Goal: Information Seeking & Learning: Learn about a topic

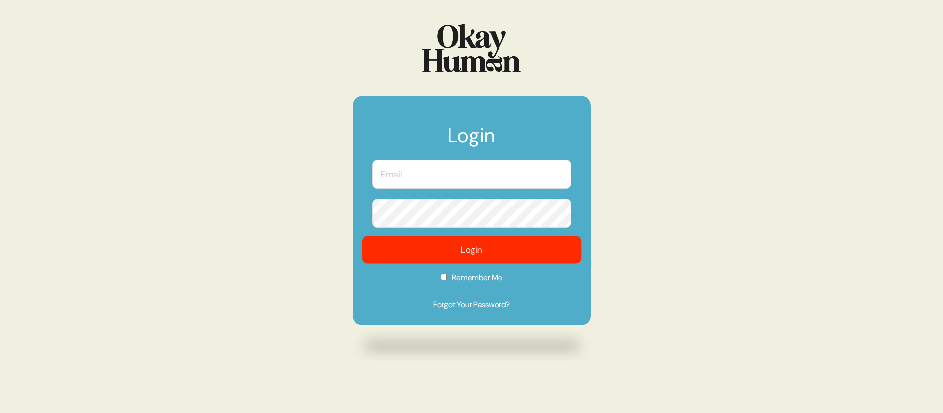
type input "[PERSON_NAME][EMAIL_ADDRESS][DOMAIN_NAME]"
click at [470, 260] on button "Login" at bounding box center [471, 249] width 219 height 27
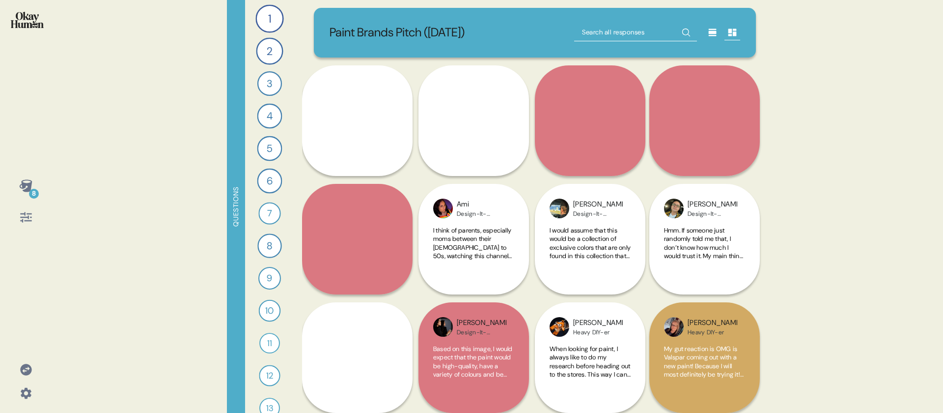
click at [157, 126] on div "8 Questions 1 What are your gut reactions to the HGTV Home image you saw—what s…" at bounding box center [471, 206] width 943 height 413
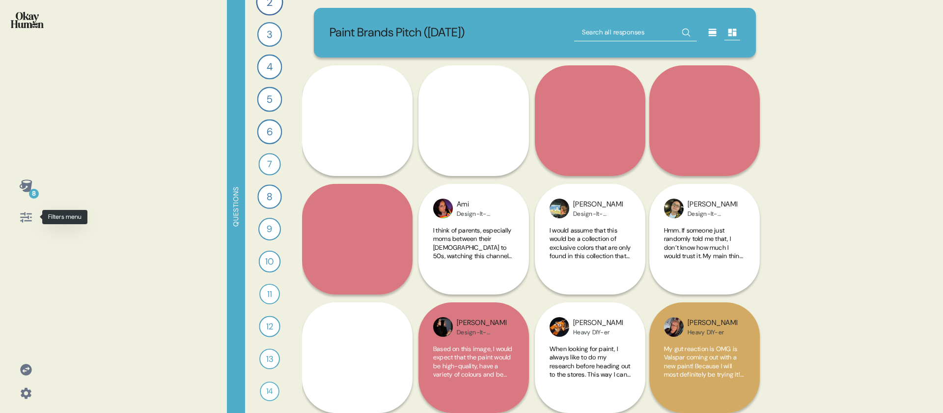
click at [20, 213] on icon at bounding box center [26, 217] width 14 height 14
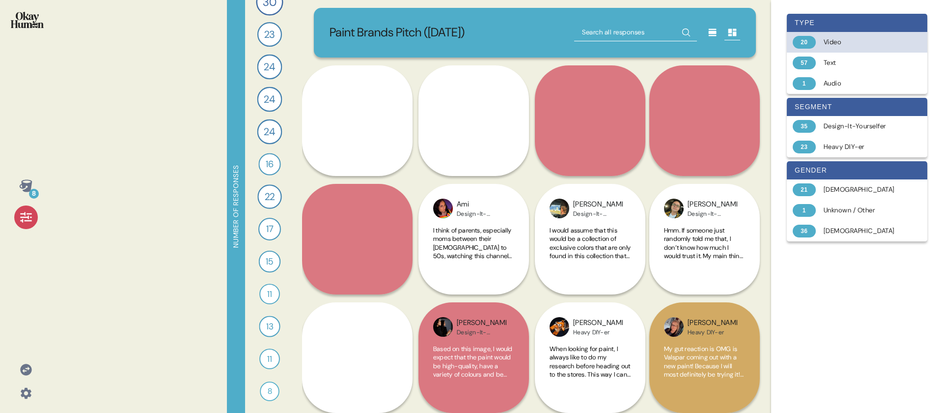
click at [858, 48] on div "20 Video" at bounding box center [857, 42] width 140 height 21
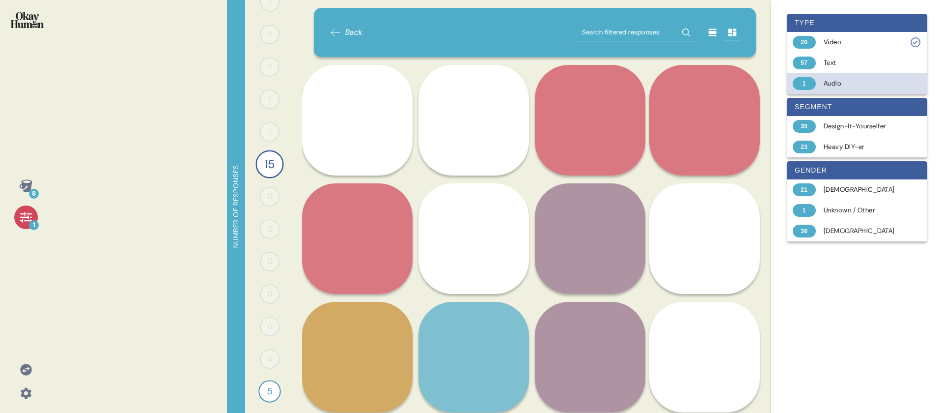
click at [851, 80] on div "Audio" at bounding box center [863, 84] width 78 height 10
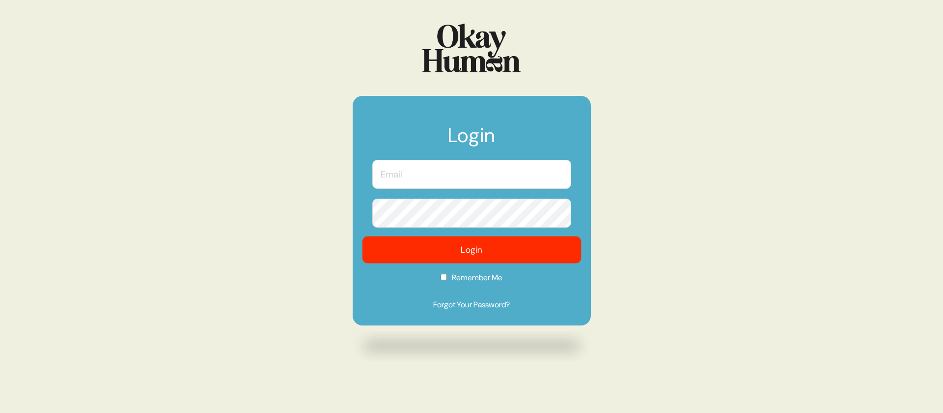
type input "[PERSON_NAME][EMAIL_ADDRESS][DOMAIN_NAME]"
click at [492, 253] on button "Login" at bounding box center [471, 249] width 219 height 27
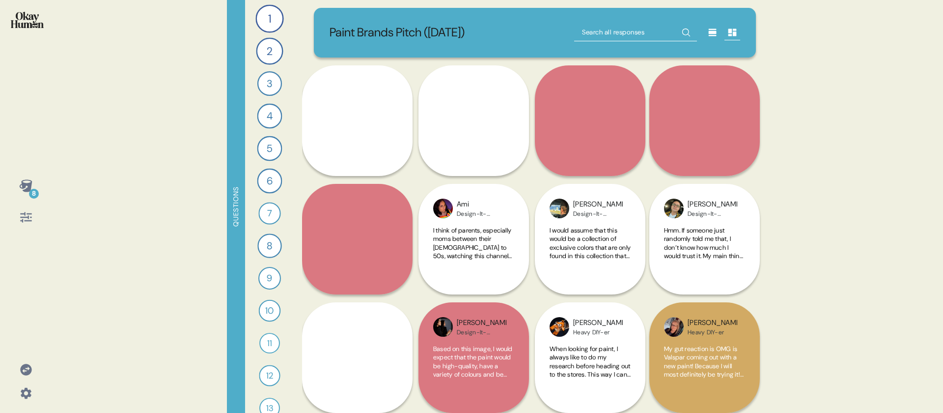
click at [211, 228] on div "8 Questions 1 What are your gut reactions to the HGTV Home image you saw—what s…" at bounding box center [471, 206] width 943 height 413
click at [233, 211] on div "Questions" at bounding box center [236, 206] width 18 height 413
click at [31, 181] on icon at bounding box center [25, 185] width 13 height 12
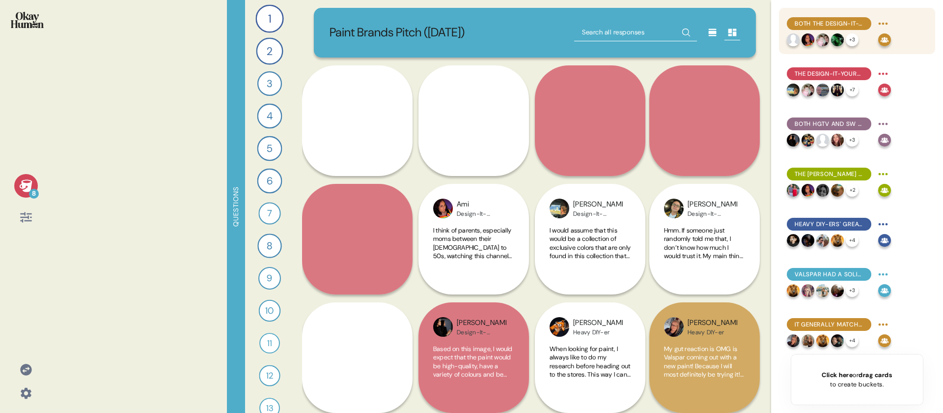
click at [867, 30] on div "Both the Design-It-Yourselfers and the Heavy DIY-ers seemed to resonate with th…" at bounding box center [839, 24] width 104 height 16
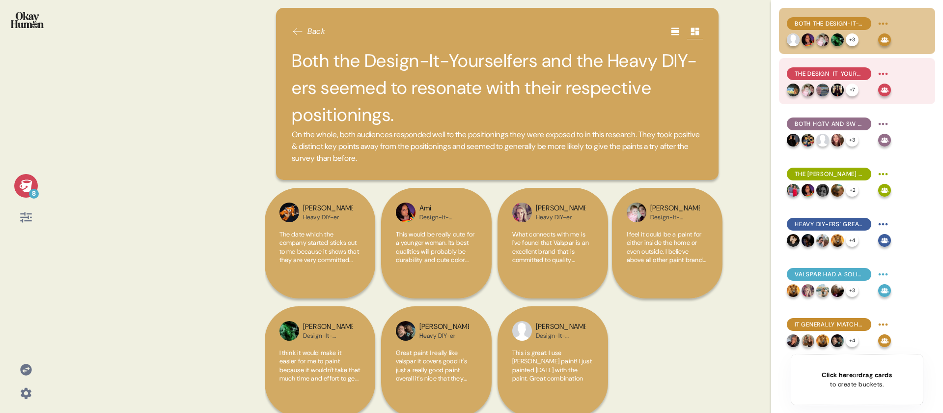
click at [857, 76] on span "The Design-It-Yourselfers connected both with color & quality, though it may ha…" at bounding box center [829, 73] width 69 height 9
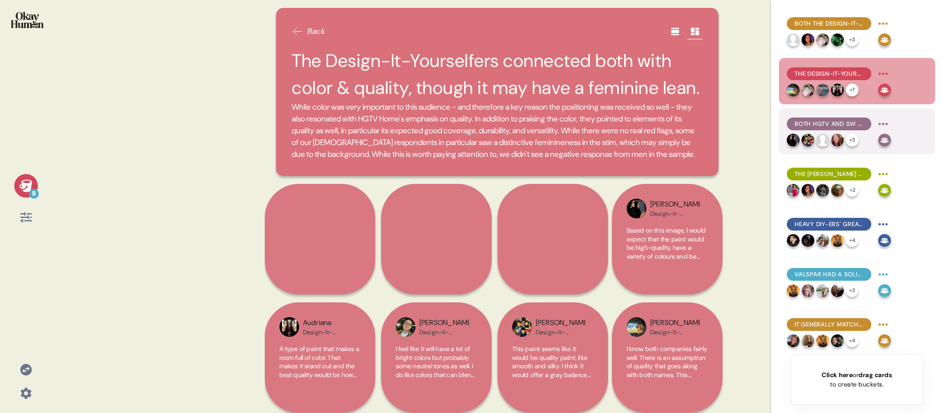
click at [847, 125] on span "Both HGTV and SW have positive reputations, and the partnership is a great fit." at bounding box center [829, 123] width 69 height 9
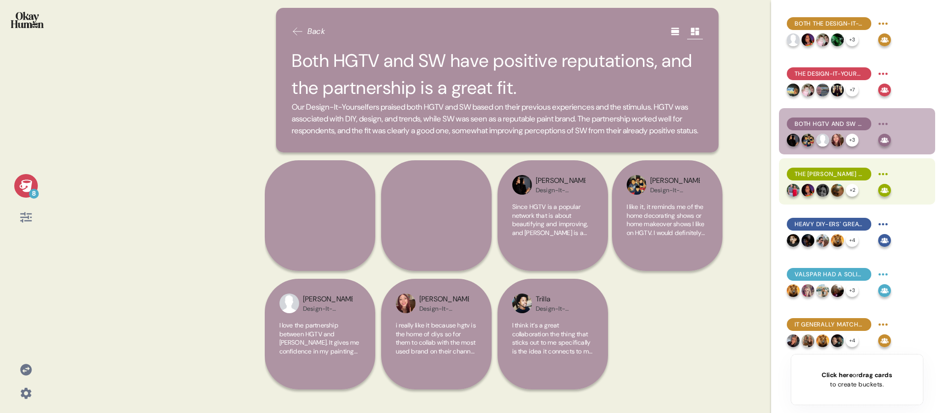
click at [848, 179] on div "The Lowe's factor works as well, as does the "curated, stylish starting point..…" at bounding box center [829, 174] width 84 height 13
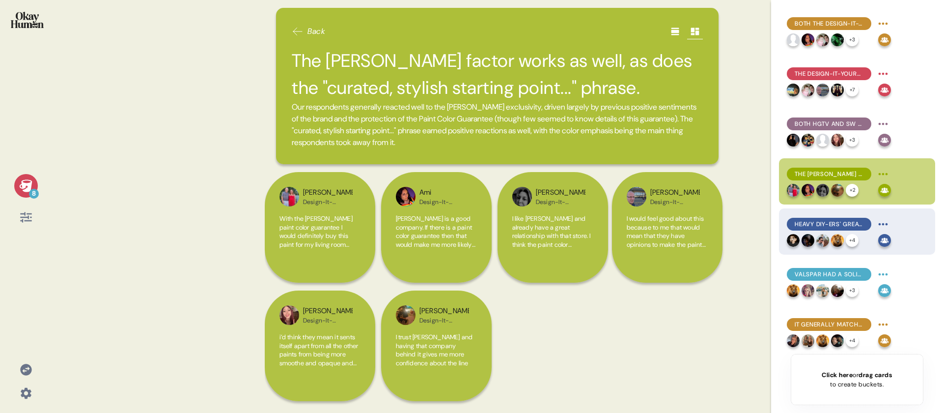
click at [854, 224] on span "Heavy DIY-ers' greater experience is evident in how they pick out their paints." at bounding box center [829, 224] width 69 height 9
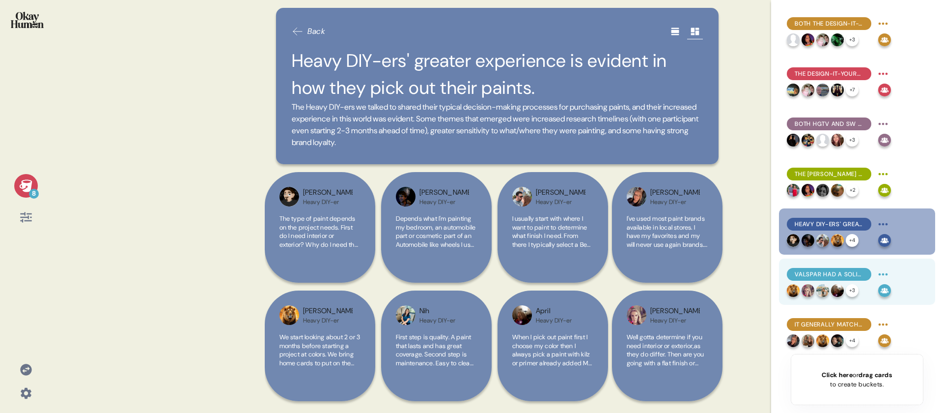
click at [853, 277] on span "Valspar had a solid reputation coming in, which the stim's emphasis on its long…" at bounding box center [829, 274] width 69 height 9
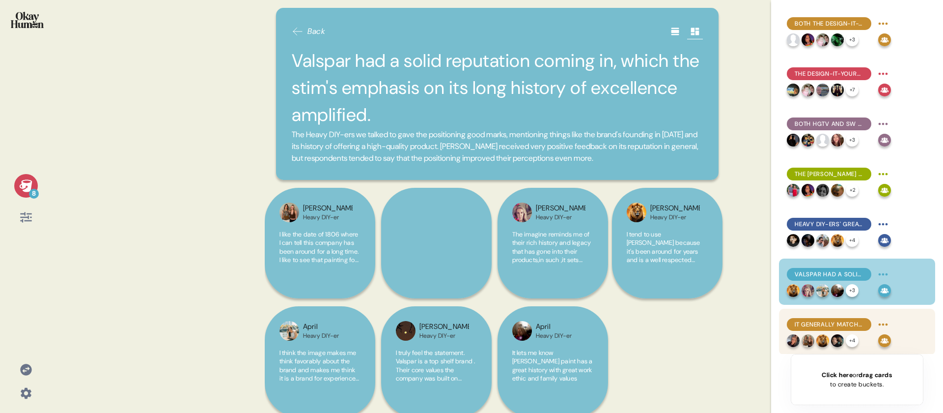
click at [840, 331] on div "It generally matches their purchase priorities, though more experience means th…" at bounding box center [839, 324] width 104 height 16
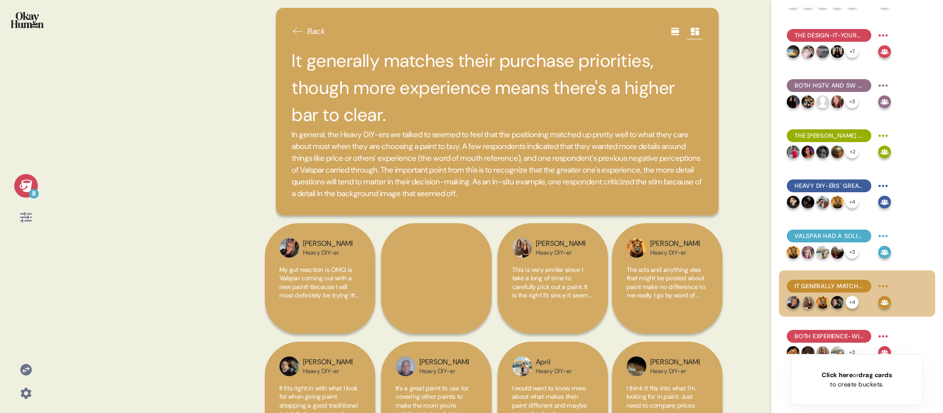
scroll to position [51, 0]
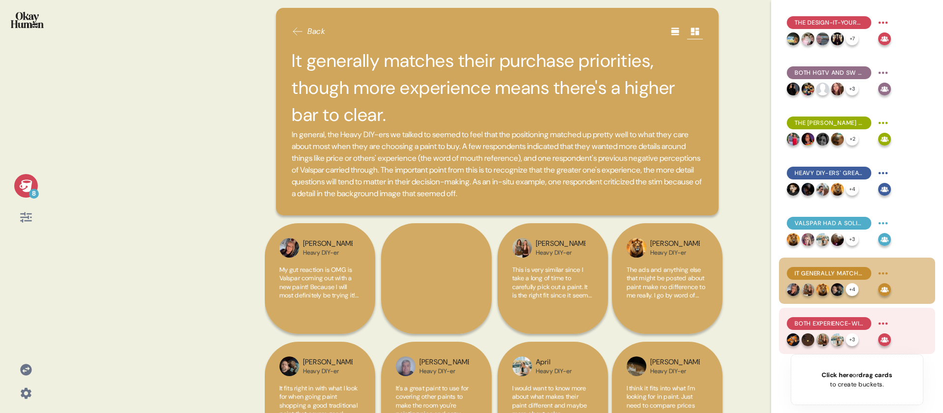
click at [838, 326] on span "Both experience-wise and more emotionally, the audience for this brand seemed t…" at bounding box center [829, 323] width 69 height 9
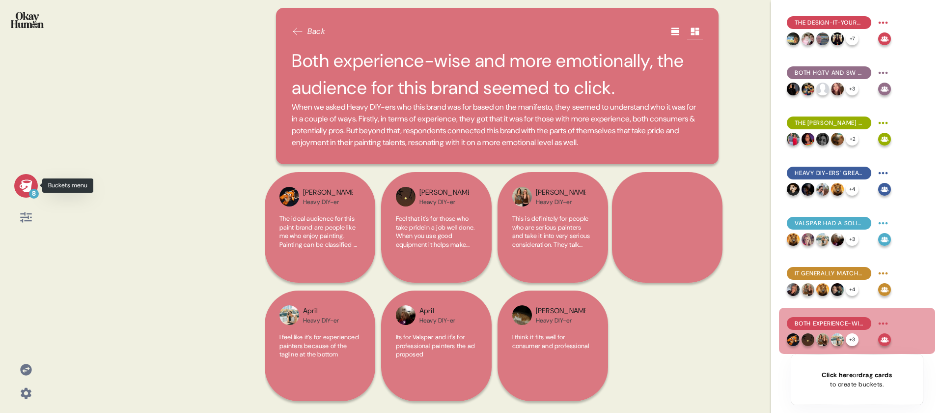
click at [30, 189] on icon at bounding box center [25, 185] width 13 height 12
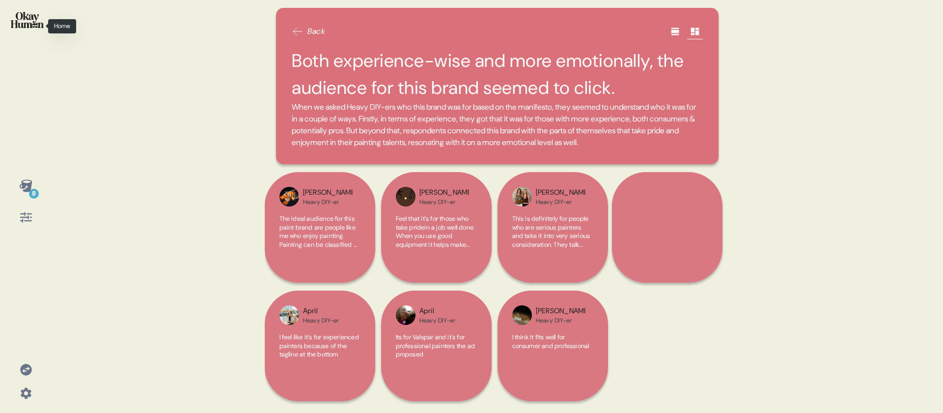
click at [18, 28] on div at bounding box center [26, 26] width 36 height 37
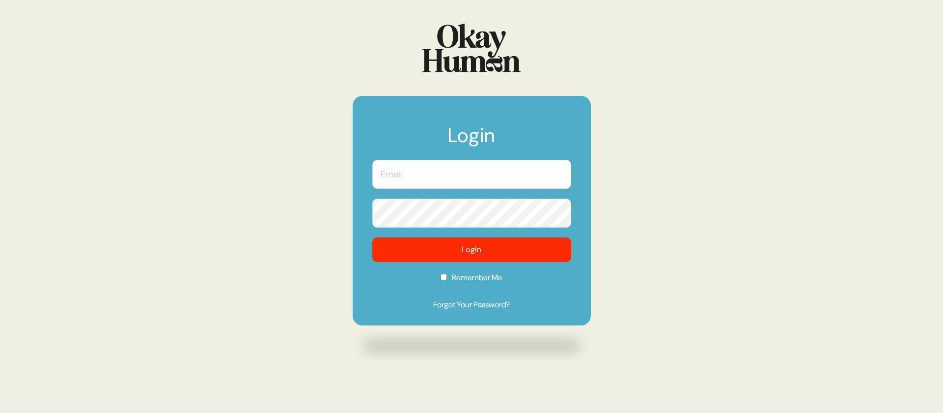
click at [446, 173] on input "text" at bounding box center [471, 174] width 199 height 29
type input "sam@sympler.co"
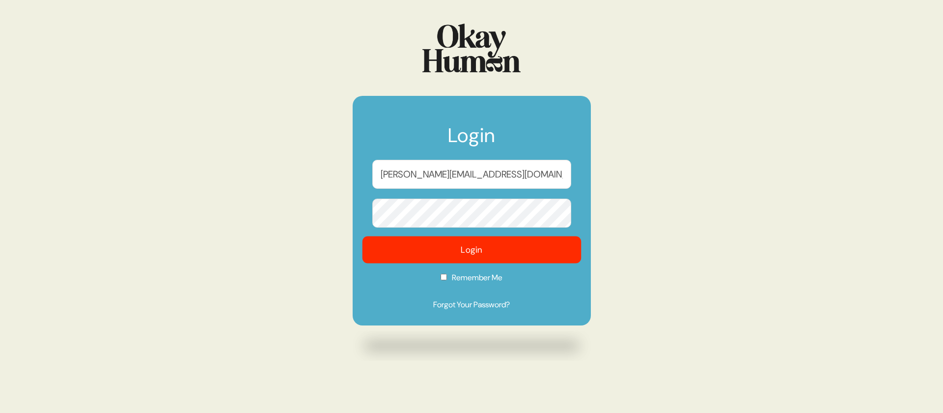
click at [459, 247] on button "Login" at bounding box center [471, 249] width 219 height 27
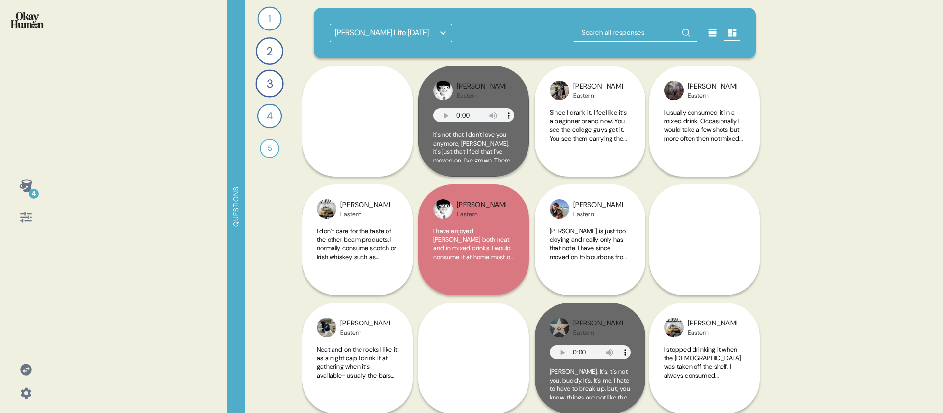
click at [426, 47] on div "Jim Beam Lite May 2022" at bounding box center [535, 33] width 443 height 50
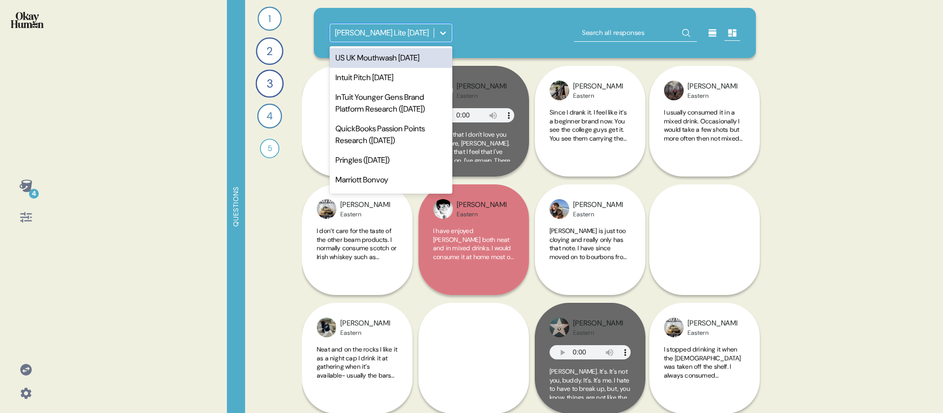
click at [425, 37] on div "Jim Beam Lite May 2022" at bounding box center [382, 33] width 104 height 18
click at [420, 61] on div "US UK Mouthwash July 2025" at bounding box center [391, 58] width 123 height 20
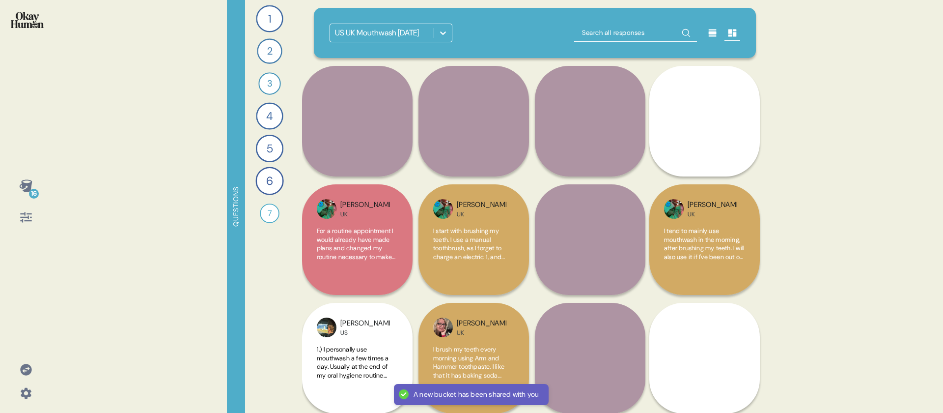
click at [31, 212] on icon at bounding box center [26, 217] width 14 height 14
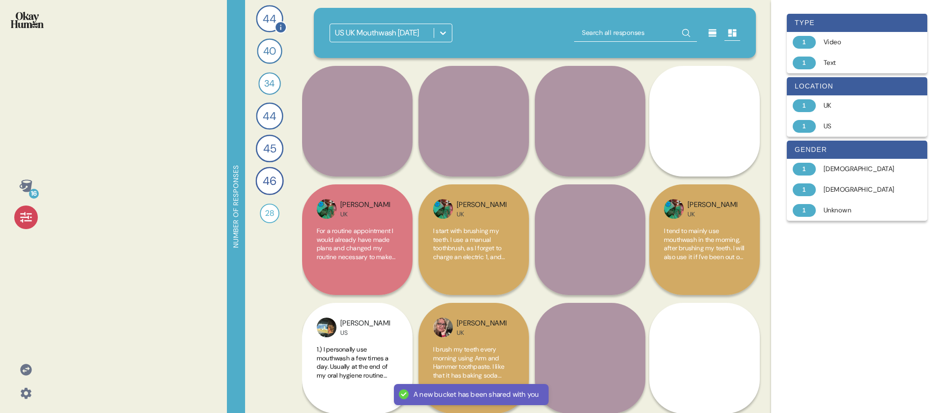
click at [270, 22] on span "44" at bounding box center [270, 18] width 14 height 17
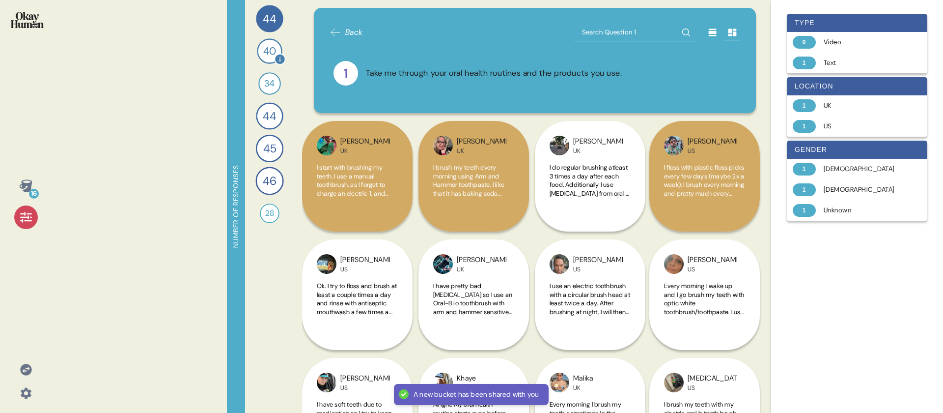
click at [264, 49] on span "40" at bounding box center [269, 51] width 13 height 16
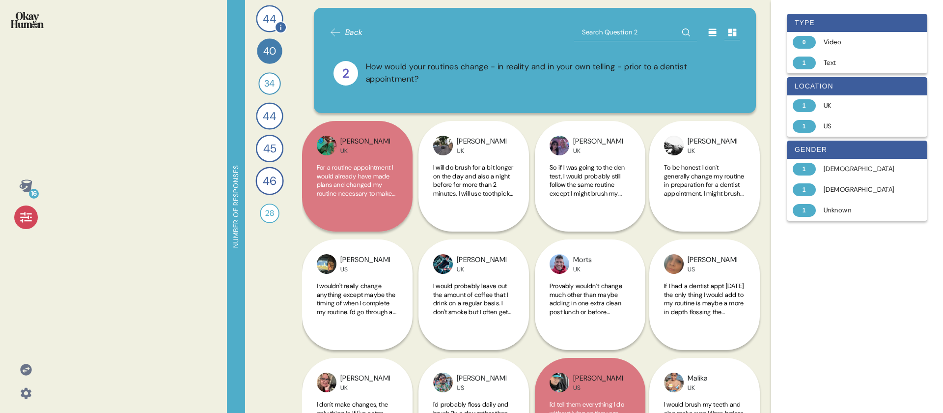
click at [264, 19] on span "44" at bounding box center [270, 18] width 14 height 17
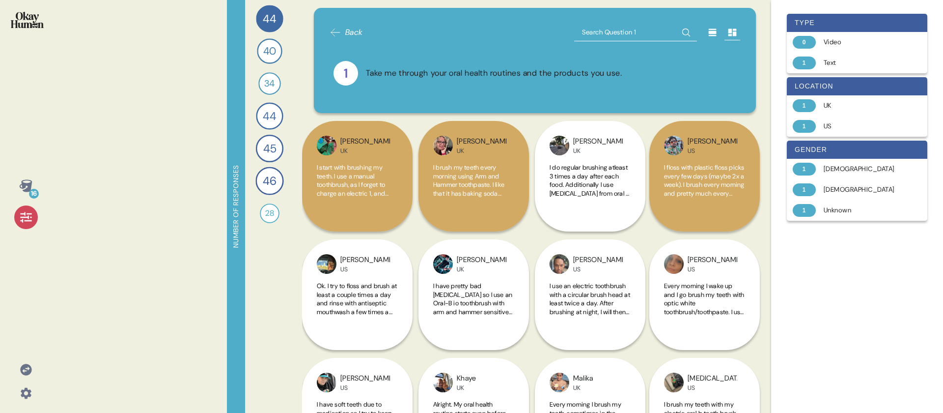
click at [211, 57] on div "16 Number of responses 44 Take me through your oral health routines and the pro…" at bounding box center [471, 206] width 943 height 413
click at [847, 116] on div "1 US" at bounding box center [857, 126] width 140 height 21
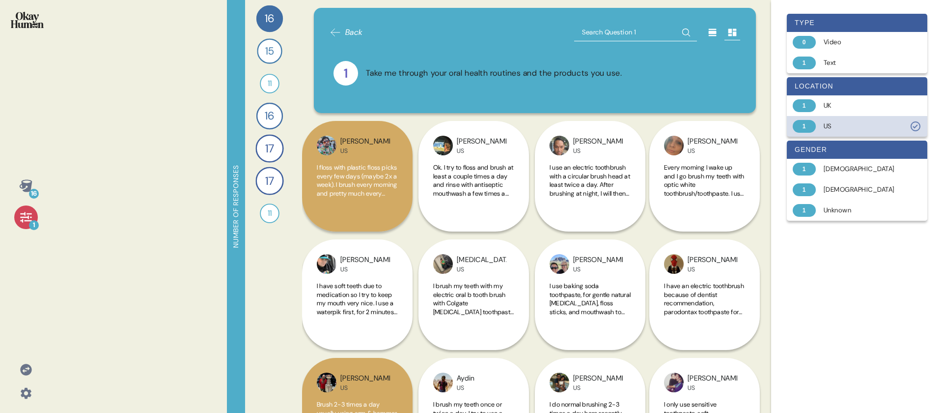
click at [847, 116] on div "1 US" at bounding box center [857, 126] width 140 height 21
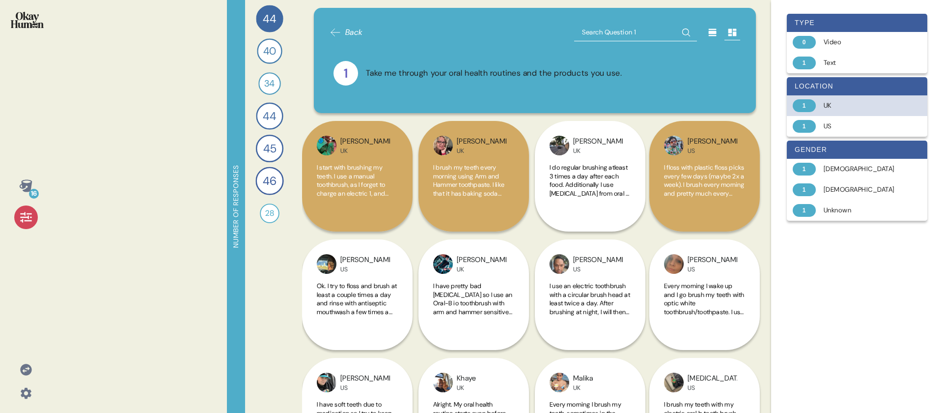
click at [845, 104] on div "UK" at bounding box center [863, 106] width 78 height 10
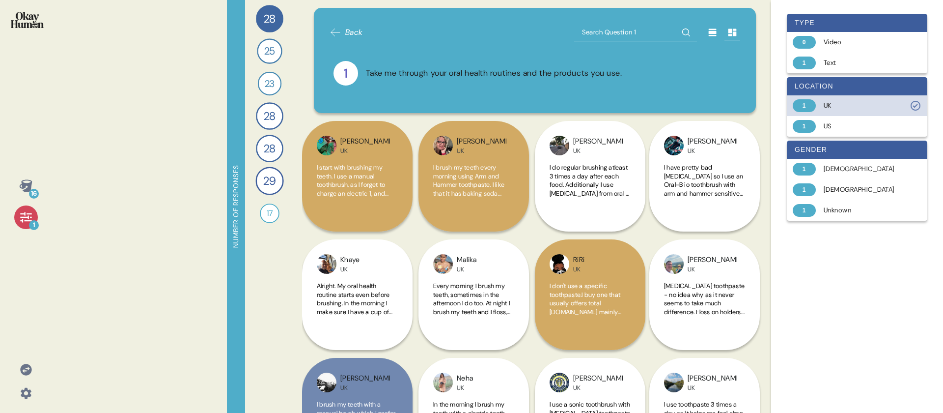
click at [843, 111] on div "1 UK" at bounding box center [857, 105] width 140 height 21
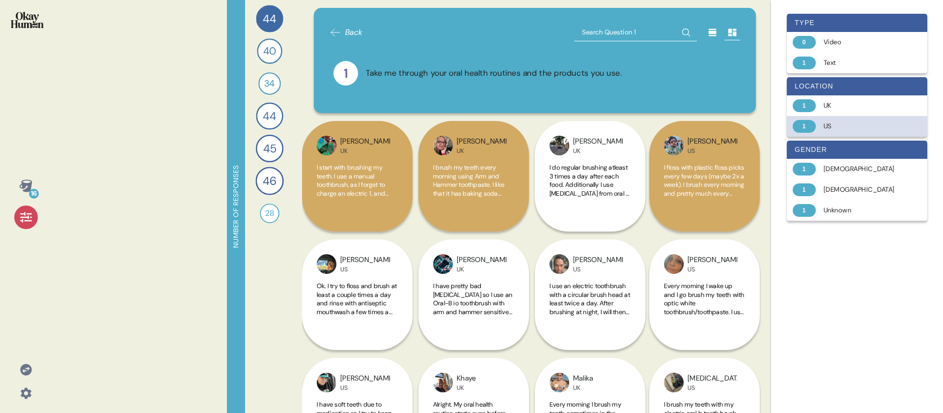
click at [848, 129] on div "US" at bounding box center [863, 126] width 78 height 10
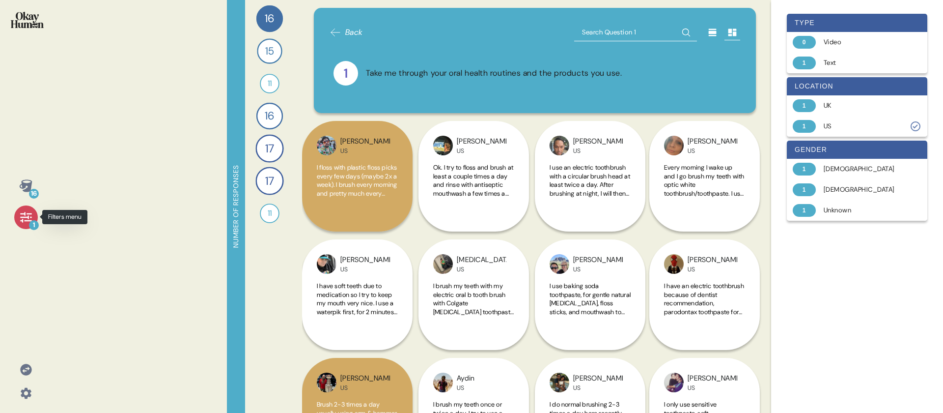
click at [32, 220] on div "1" at bounding box center [34, 225] width 10 height 10
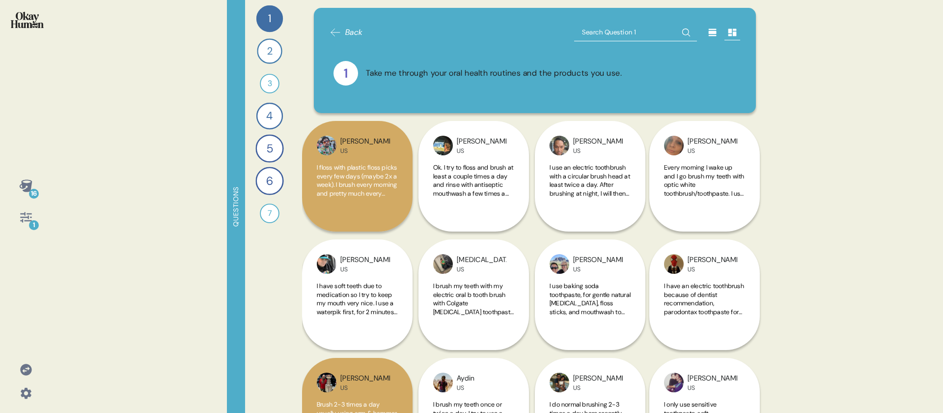
drag, startPoint x: 24, startPoint y: 151, endPoint x: 384, endPoint y: 1, distance: 390.2
click at [0, 0] on div "16 1" at bounding box center [26, 206] width 52 height 413
click at [21, 217] on icon at bounding box center [25, 217] width 11 height 10
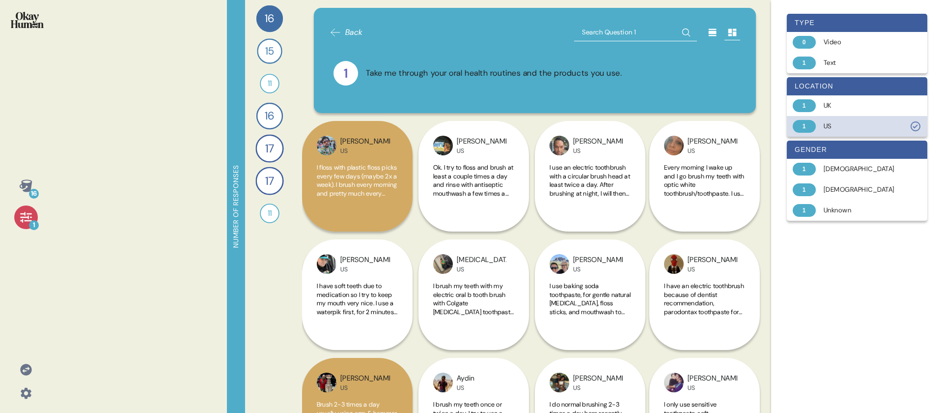
click at [818, 120] on div "1 US" at bounding box center [857, 126] width 140 height 21
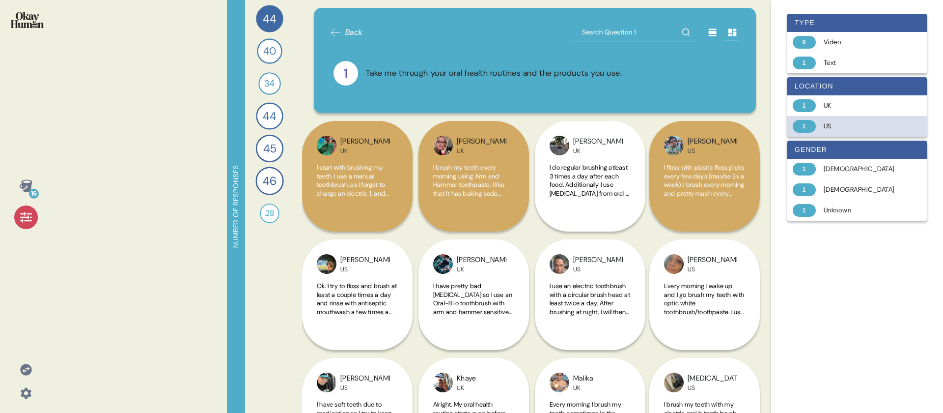
click at [813, 124] on div "1" at bounding box center [804, 126] width 23 height 13
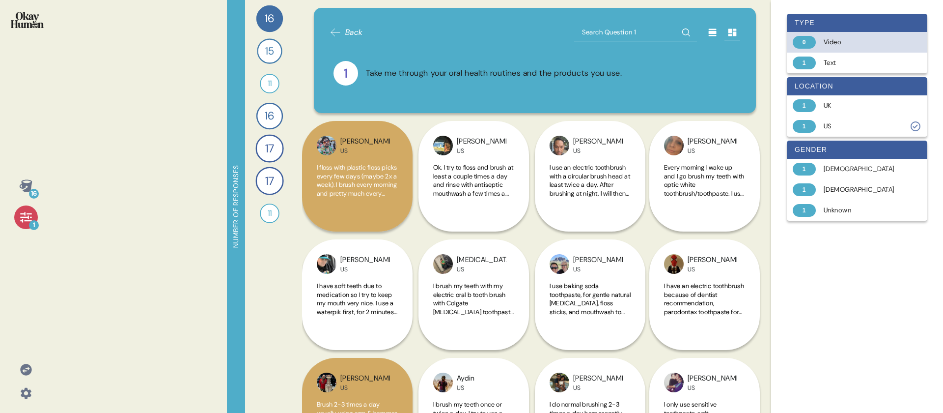
click at [828, 41] on div "Video" at bounding box center [863, 42] width 78 height 10
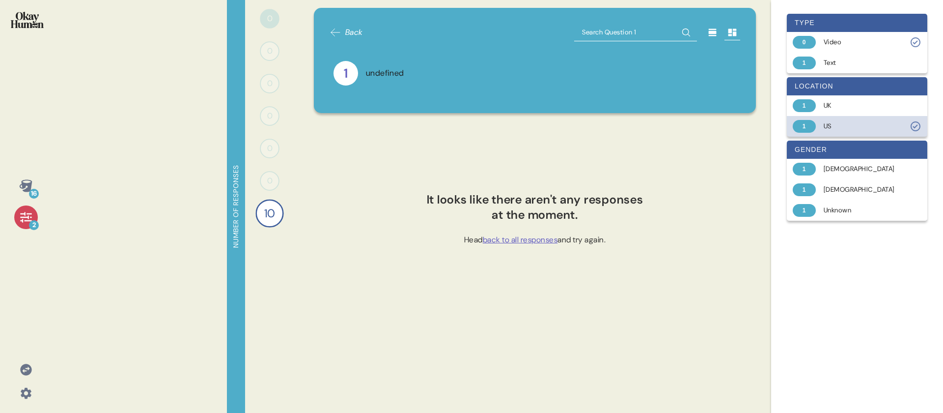
click at [829, 124] on div "US" at bounding box center [863, 126] width 78 height 10
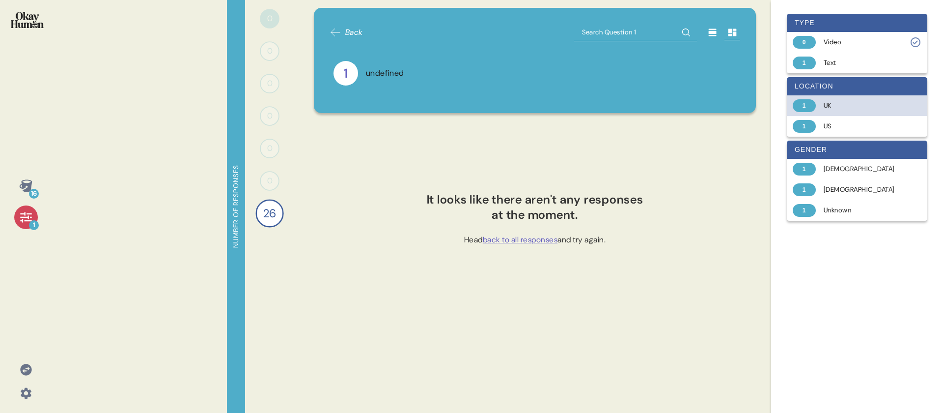
click at [830, 108] on div "UK" at bounding box center [863, 106] width 78 height 10
click at [835, 109] on div "UK" at bounding box center [863, 106] width 78 height 10
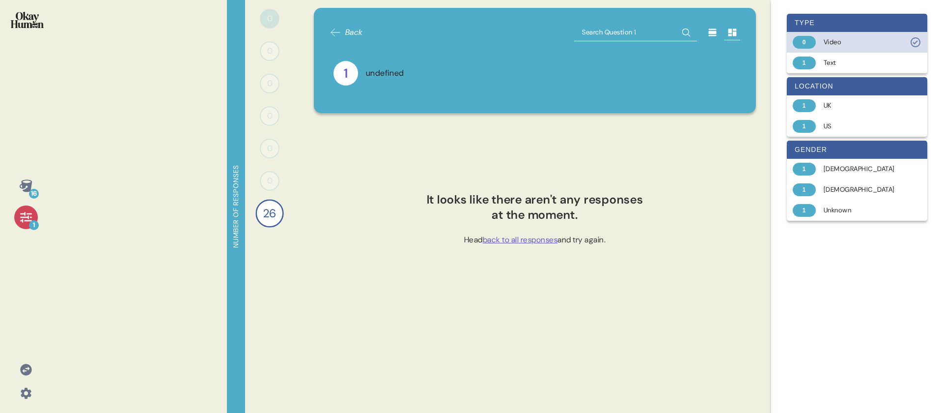
click at [851, 46] on div "Video" at bounding box center [863, 42] width 78 height 10
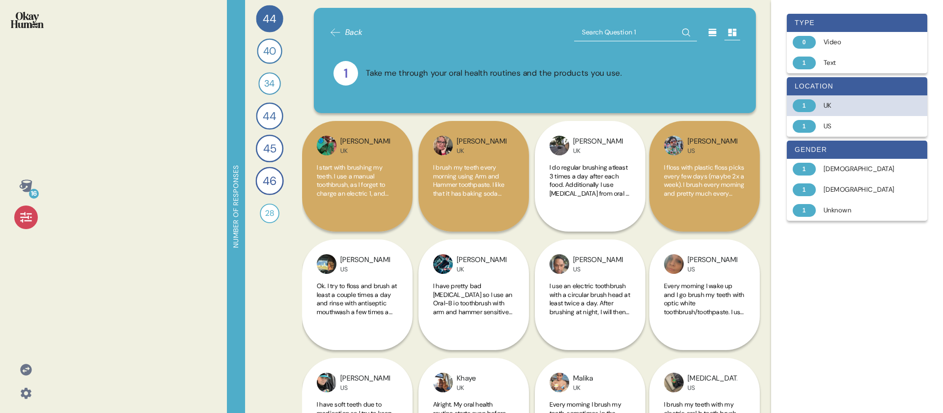
click at [830, 106] on div "UK" at bounding box center [863, 106] width 78 height 10
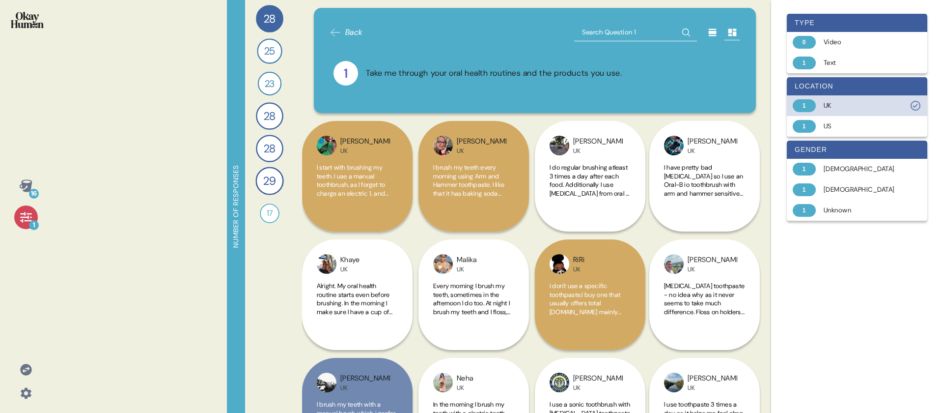
click at [804, 110] on div "1" at bounding box center [804, 105] width 23 height 13
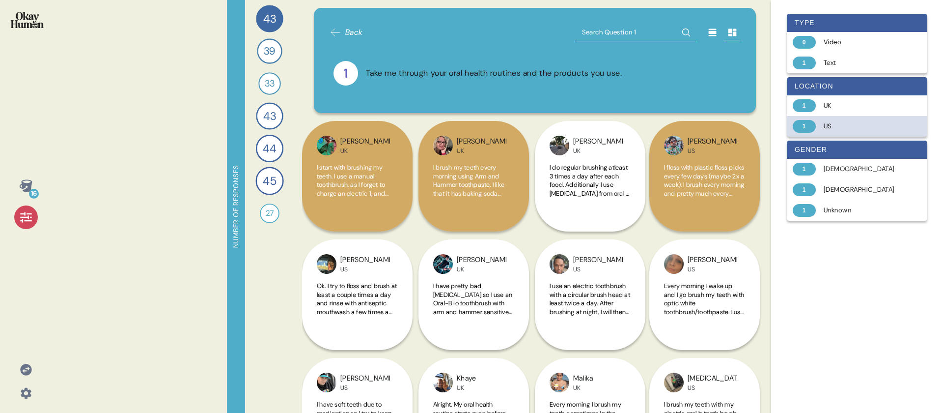
click at [811, 127] on div "1" at bounding box center [804, 126] width 23 height 13
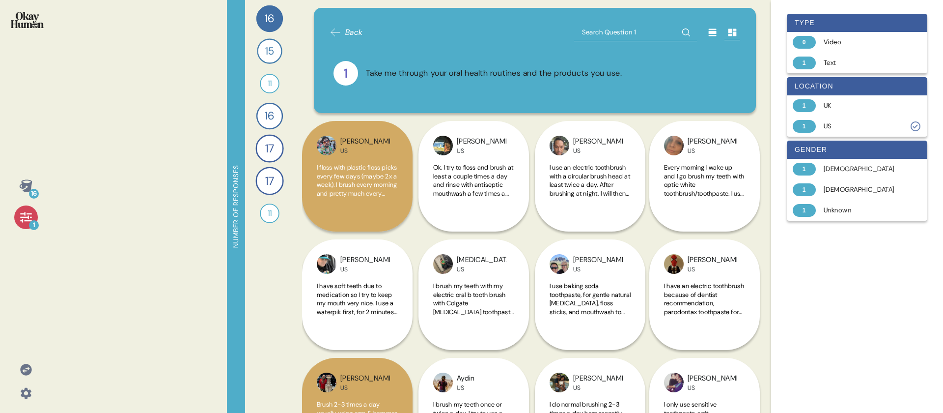
click at [20, 190] on icon at bounding box center [26, 186] width 14 height 14
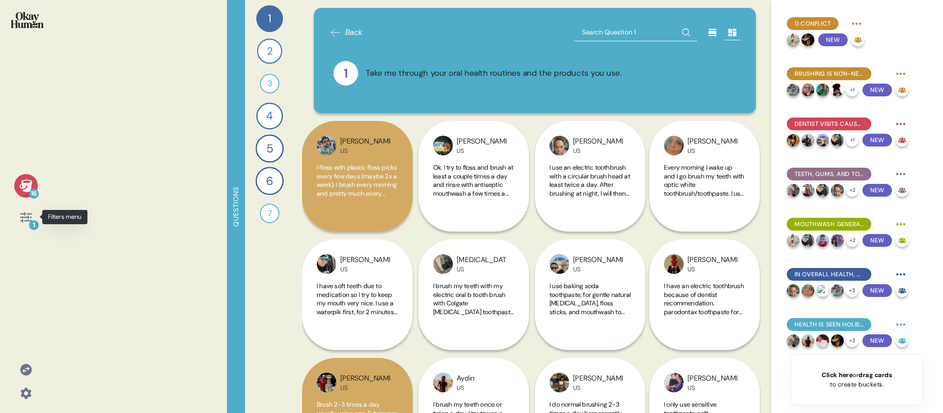
click at [27, 223] on icon at bounding box center [26, 217] width 14 height 14
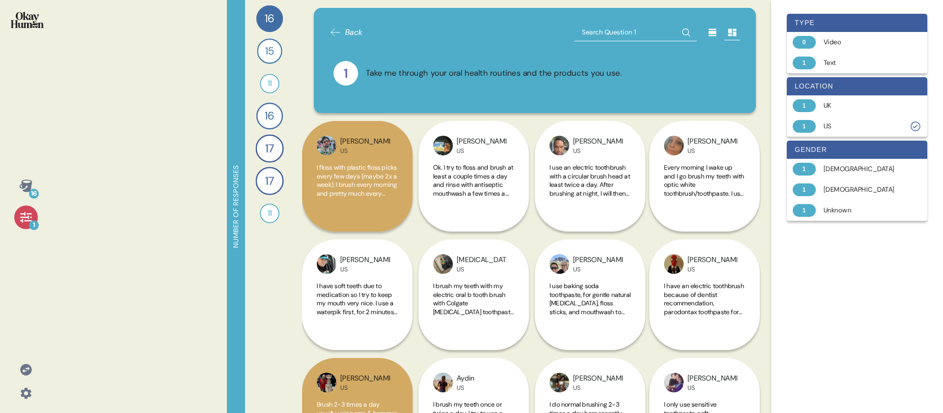
click at [38, 17] on img at bounding box center [27, 20] width 33 height 16
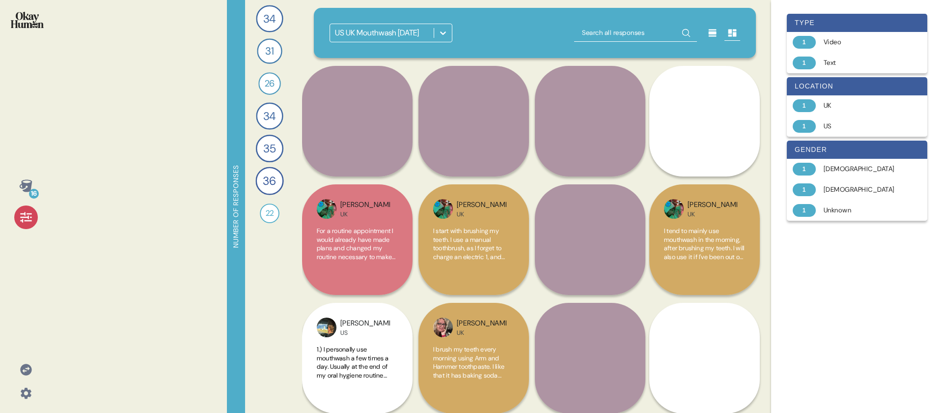
click at [38, 17] on img at bounding box center [27, 20] width 33 height 16
click at [21, 210] on icon at bounding box center [26, 217] width 14 height 14
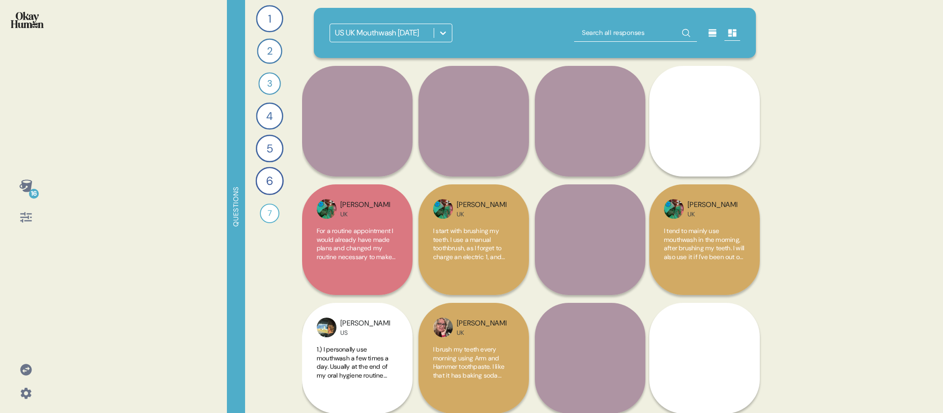
click at [27, 189] on icon at bounding box center [25, 185] width 13 height 12
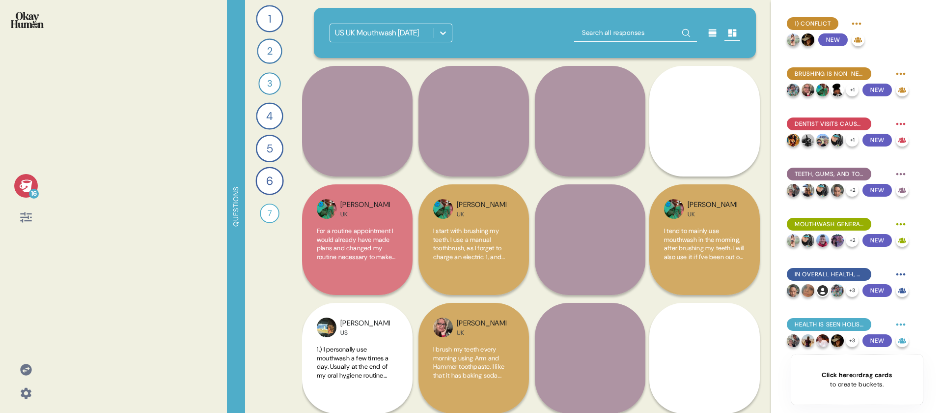
click at [837, 56] on div "1) Conflict New Brushing is non-negotiable; mouthwash is a close companion. + 1…" at bounding box center [857, 181] width 156 height 346
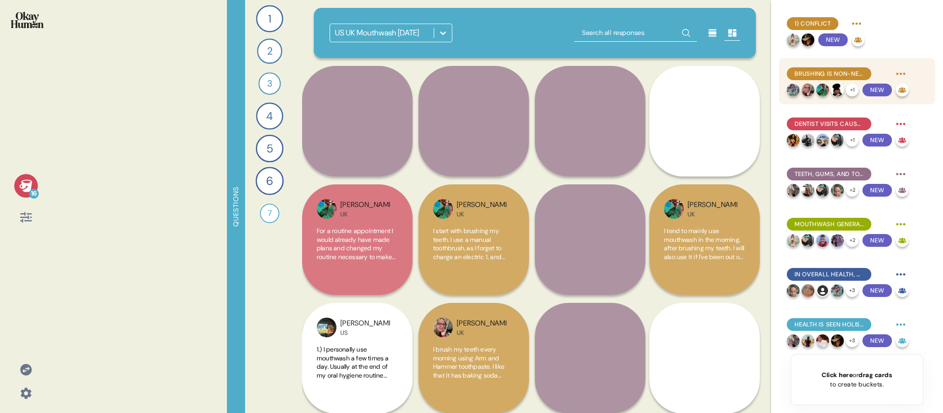
click at [833, 74] on span "Brushing is non-negotiable; mouthwash is a close companion." at bounding box center [829, 73] width 69 height 9
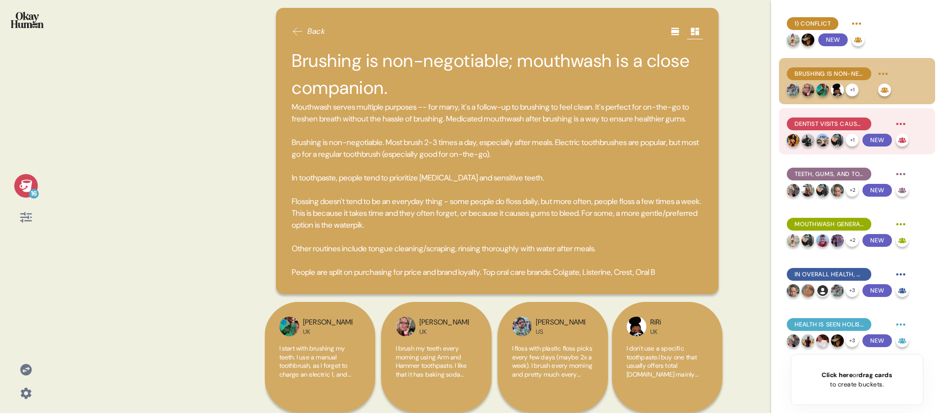
click at [815, 124] on span "Dentist visits cause an uptick in routine, honesty is important but some tend t…" at bounding box center [829, 123] width 69 height 9
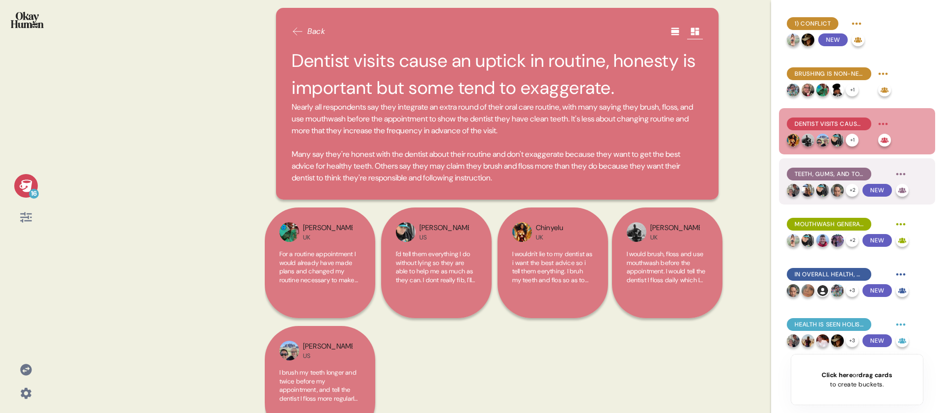
click at [819, 175] on span "Teeth, gums, and tongue rise to the top for health, aesthetics, and financial r…" at bounding box center [829, 173] width 69 height 9
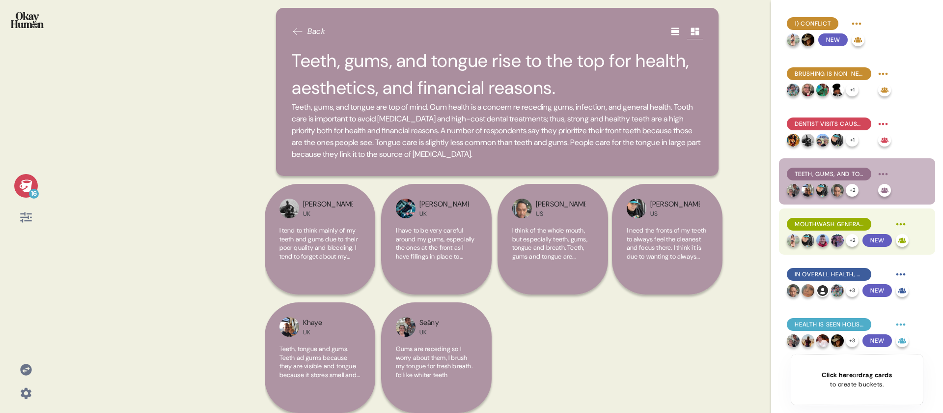
click at [846, 224] on span "Mouthwash generates a strong sense of confidence." at bounding box center [829, 224] width 69 height 9
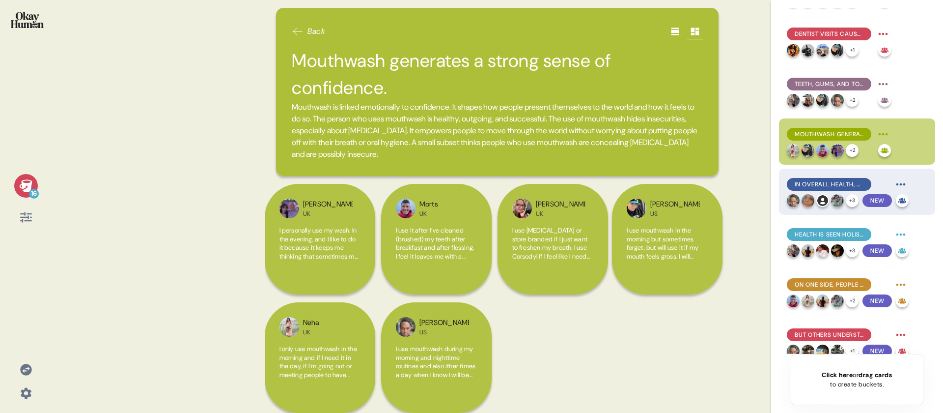
scroll to position [88, 0]
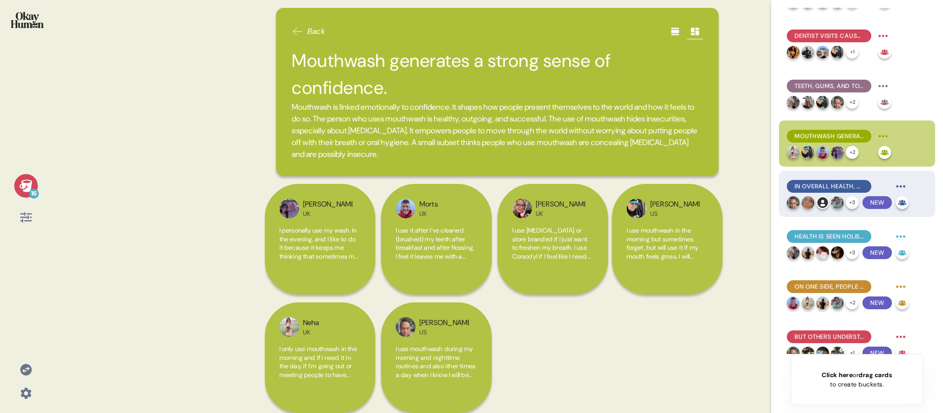
click at [852, 180] on div "In overall health, disease management and prevention is a top self-care concern…" at bounding box center [829, 186] width 84 height 13
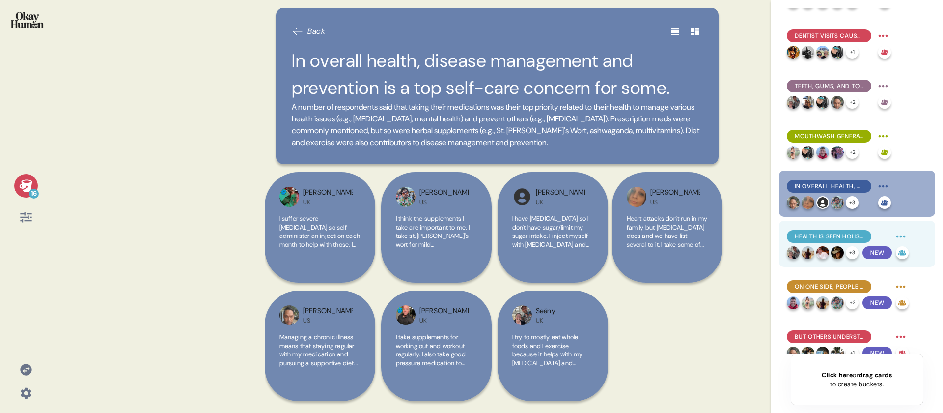
click at [836, 237] on span "Health is seen holistically, including multiple daily practices of self-care." at bounding box center [829, 236] width 69 height 9
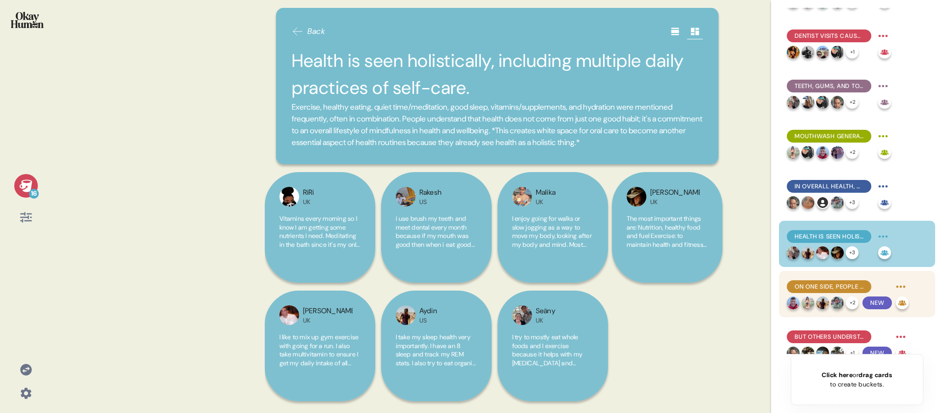
click at [819, 286] on span "On one side, people don't understand the link between oral health and overall s…" at bounding box center [829, 286] width 69 height 9
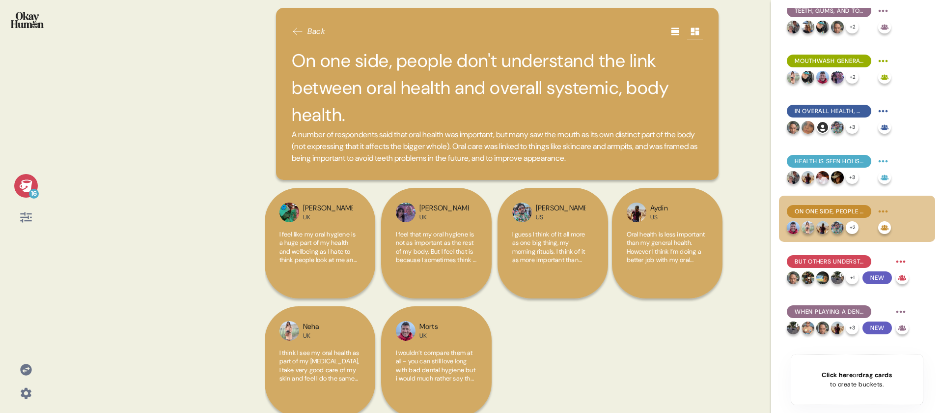
scroll to position [169, 0]
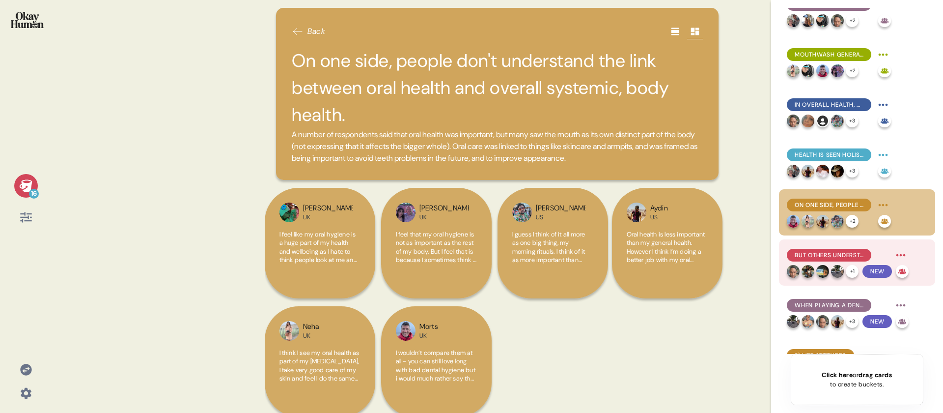
click at [825, 253] on span "But others understand the serious implications of bad oral health on overall he…" at bounding box center [829, 255] width 69 height 9
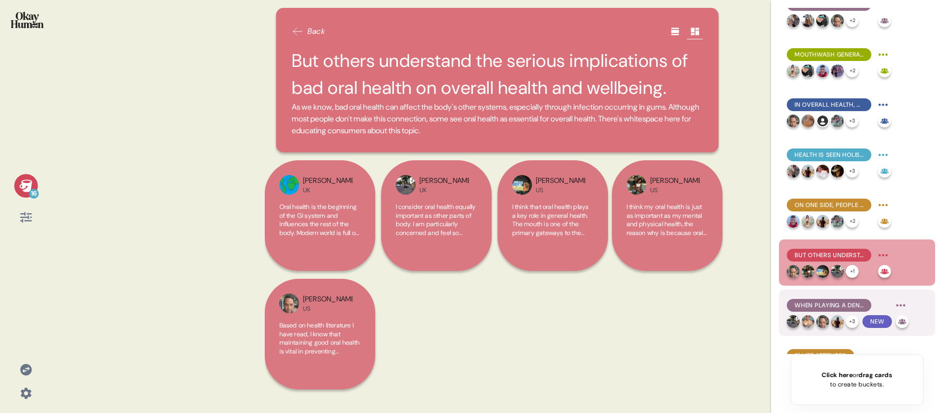
click at [825, 303] on span "When playing a dentist, respondents are able to articulate a much broader range…" at bounding box center [829, 305] width 69 height 9
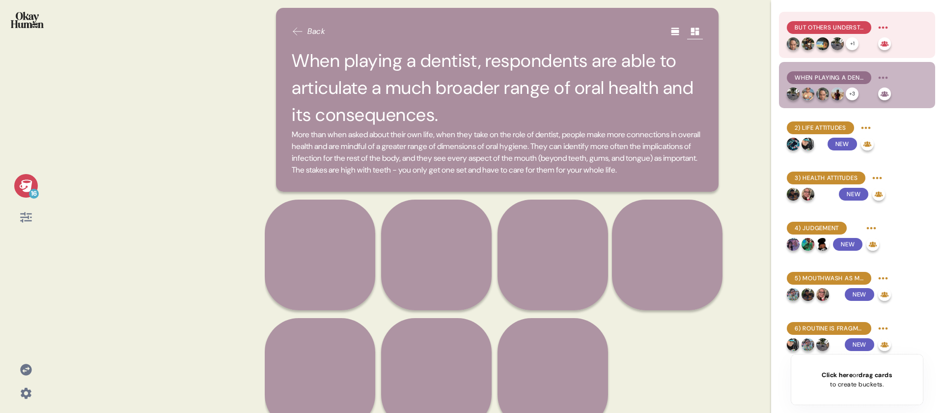
scroll to position [157, 0]
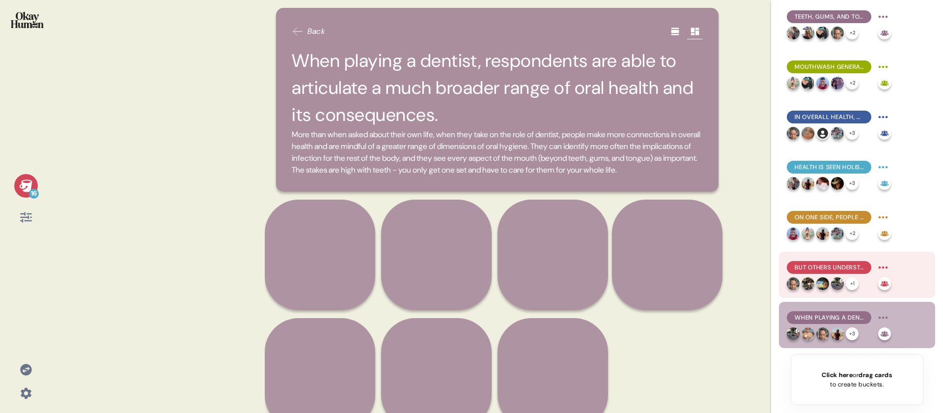
click at [826, 263] on span "But others understand the serious implications of bad oral health on overall he…" at bounding box center [829, 267] width 69 height 9
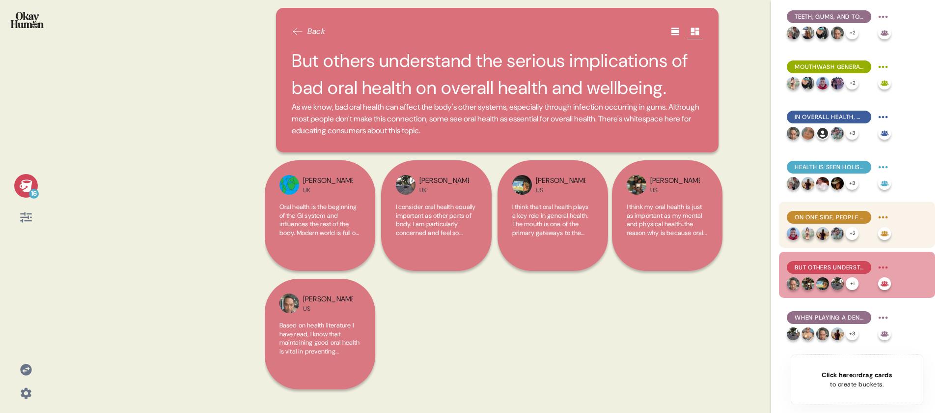
click at [826, 219] on span "On one side, people don't understand the link between oral health and overall s…" at bounding box center [829, 217] width 69 height 9
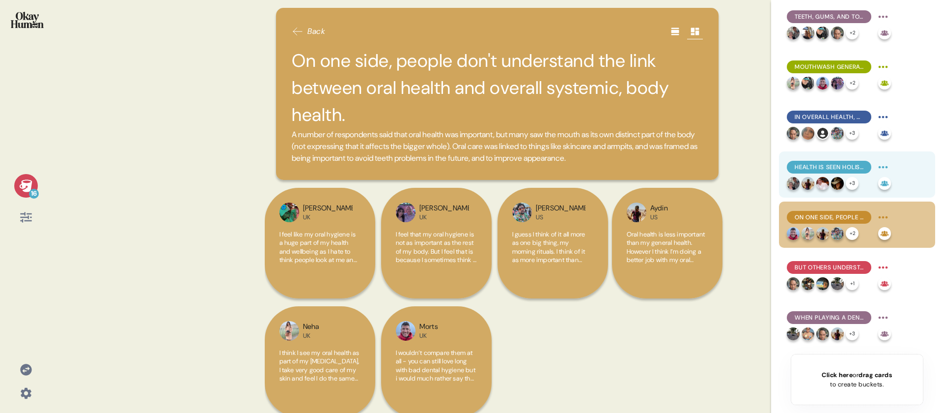
click at [850, 164] on span "Health is seen holistically, including multiple daily practices of self-care." at bounding box center [829, 167] width 69 height 9
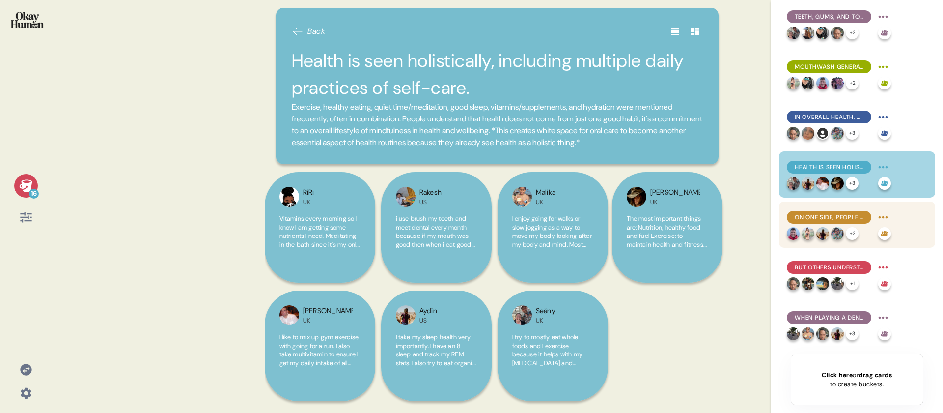
click at [847, 221] on span "On one side, people don't understand the link between oral health and overall s…" at bounding box center [829, 217] width 69 height 9
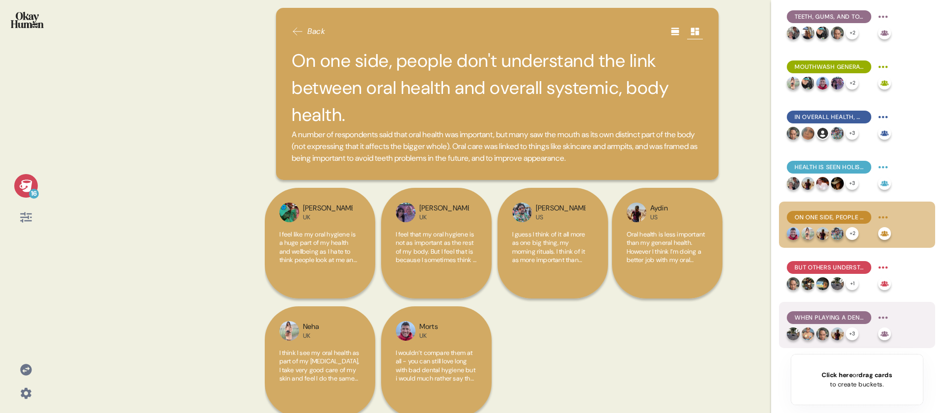
click at [842, 316] on span "When playing a dentist, respondents are able to articulate a much broader range…" at bounding box center [829, 317] width 69 height 9
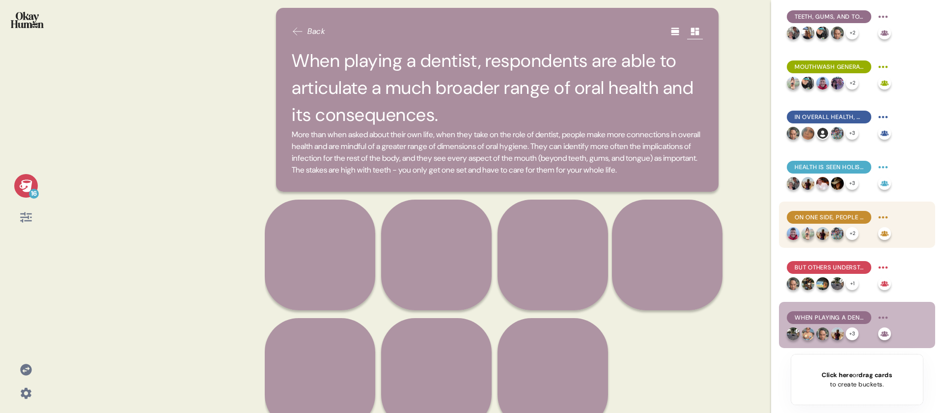
click at [848, 219] on span "On one side, people don't understand the link between oral health and overall s…" at bounding box center [829, 217] width 69 height 9
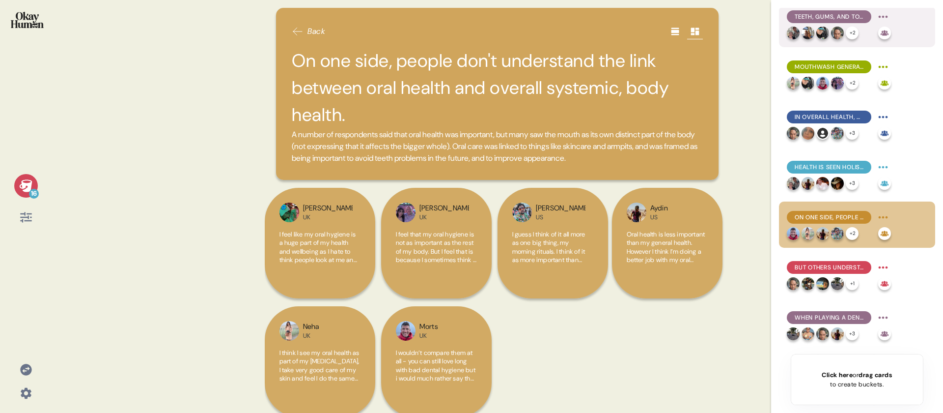
click at [847, 20] on span "Teeth, gums, and tongue rise to the top for health, aesthetics, and financial r…" at bounding box center [829, 16] width 69 height 9
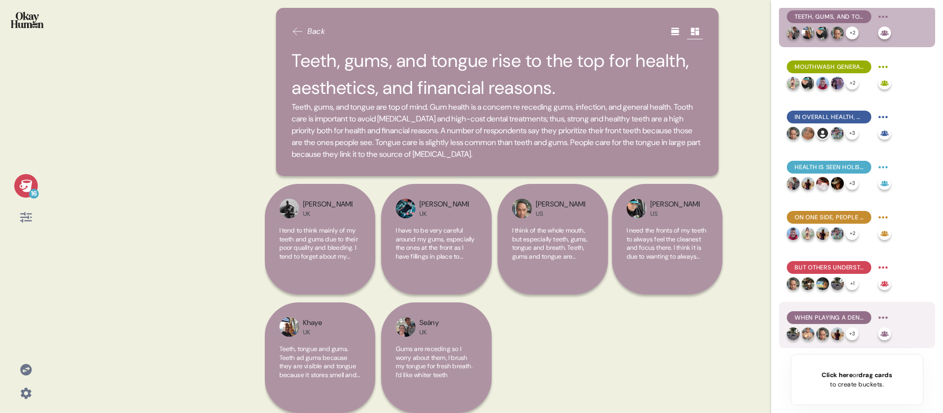
click at [834, 319] on span "When playing a dentist, respondents are able to articulate a much broader range…" at bounding box center [829, 317] width 69 height 9
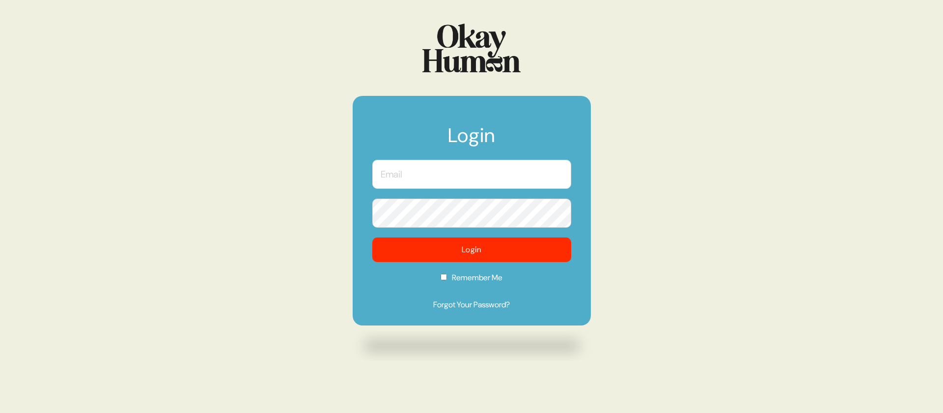
click at [468, 180] on input "text" at bounding box center [471, 174] width 199 height 29
type input "[PERSON_NAME][EMAIL_ADDRESS][DOMAIN_NAME]"
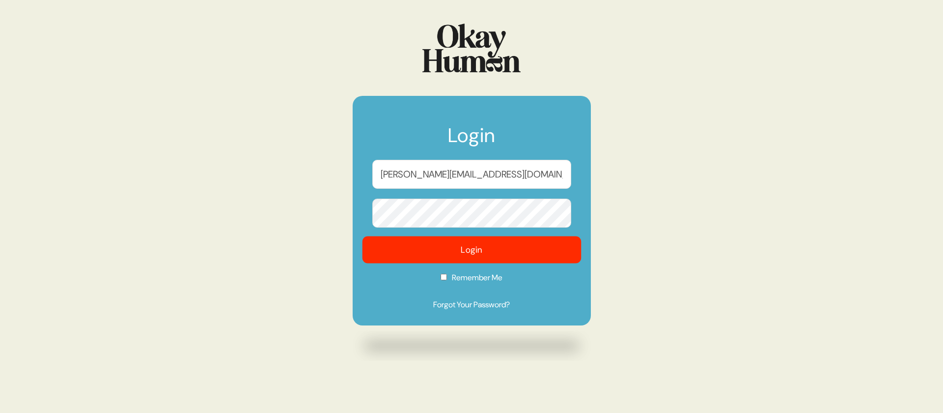
click at [463, 240] on button "Login" at bounding box center [471, 249] width 219 height 27
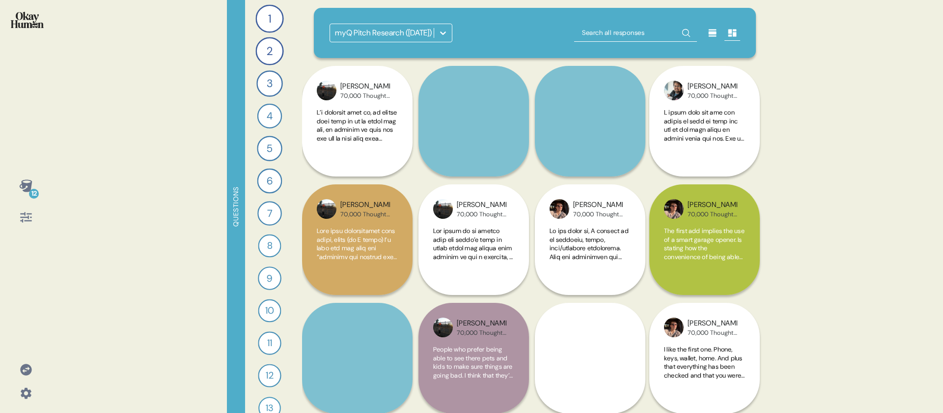
click at [403, 34] on div "myQ Pitch Research (May 2024)" at bounding box center [383, 33] width 97 height 12
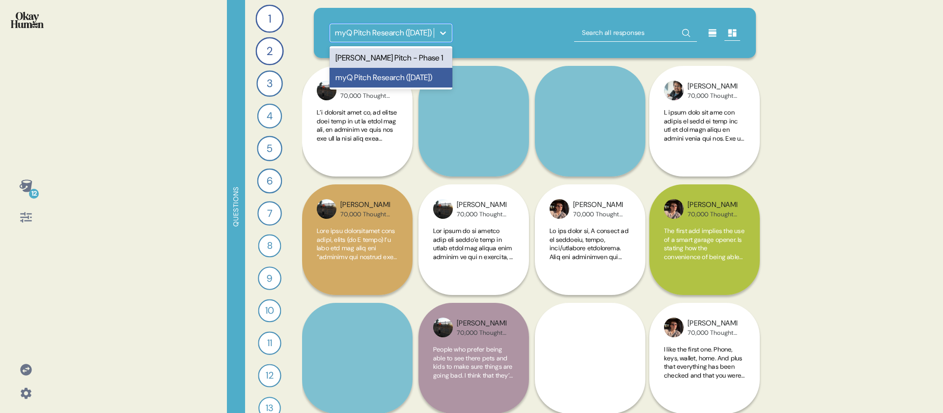
click at [402, 62] on div "Stanley Steemer Pitch - Phase 1" at bounding box center [391, 58] width 123 height 20
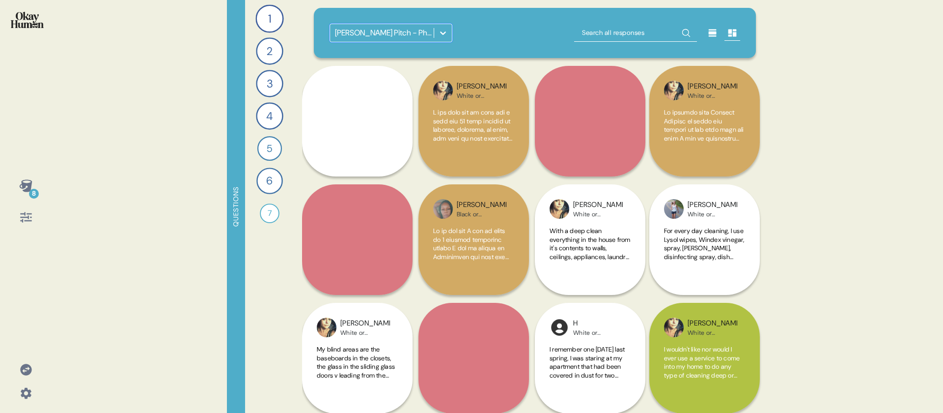
click at [520, 23] on div "option Stanley Steemer Pitch - Phase 1, selected. 0 results available. Select i…" at bounding box center [535, 33] width 443 height 50
click at [29, 222] on icon at bounding box center [26, 217] width 14 height 14
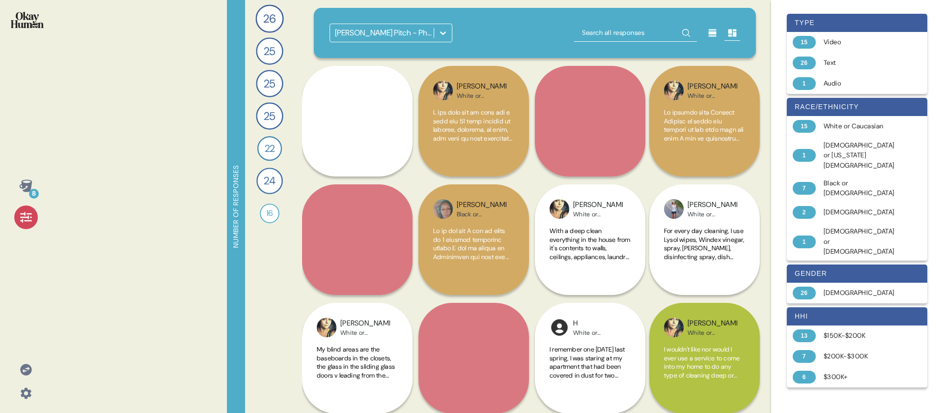
click at [25, 223] on icon at bounding box center [26, 217] width 14 height 14
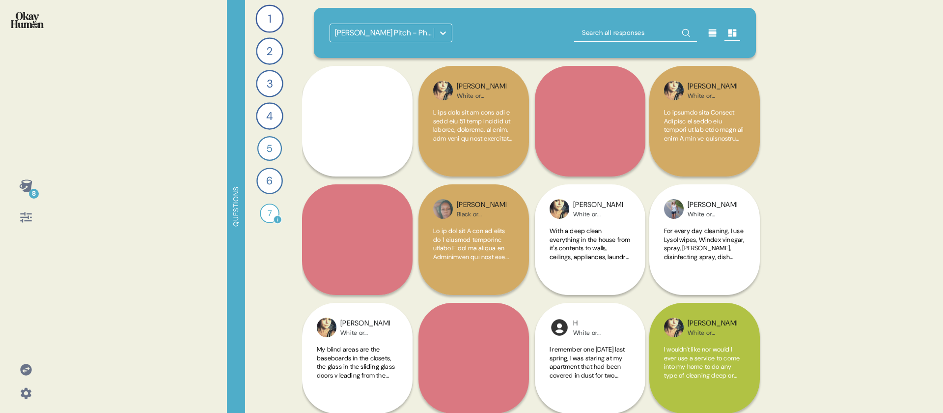
click at [271, 217] on div "7" at bounding box center [270, 213] width 20 height 20
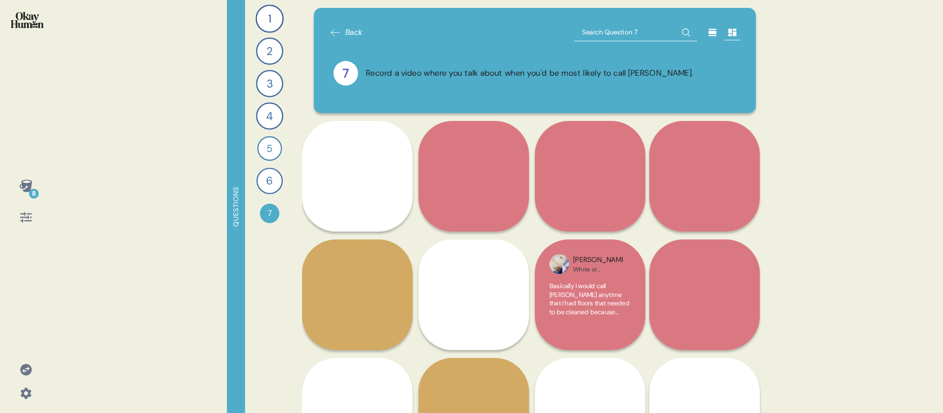
click at [24, 218] on icon at bounding box center [26, 217] width 14 height 14
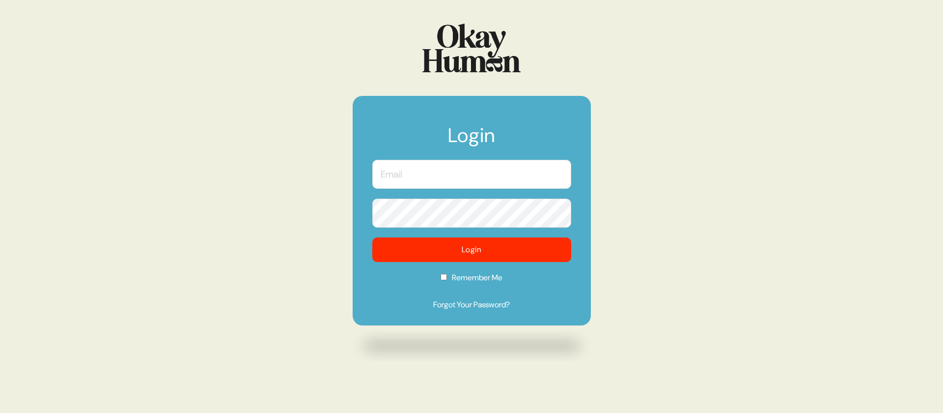
click at [422, 166] on input "text" at bounding box center [471, 174] width 199 height 29
type input "[PERSON_NAME][EMAIL_ADDRESS][DOMAIN_NAME]"
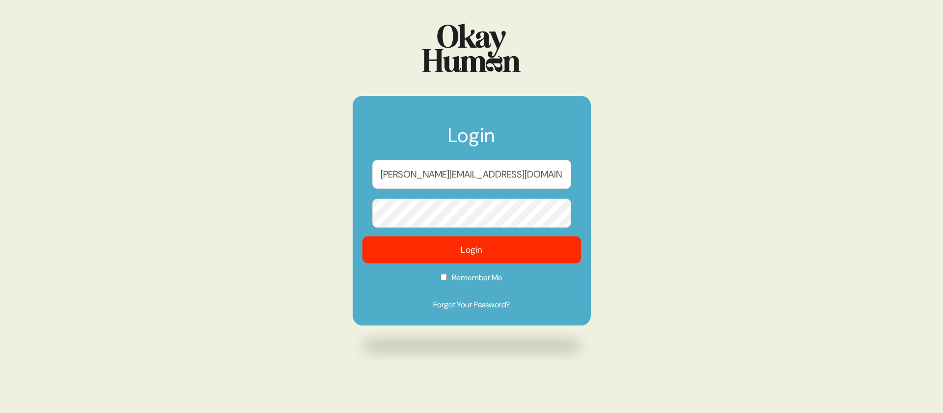
click at [408, 242] on button "Login" at bounding box center [471, 249] width 219 height 27
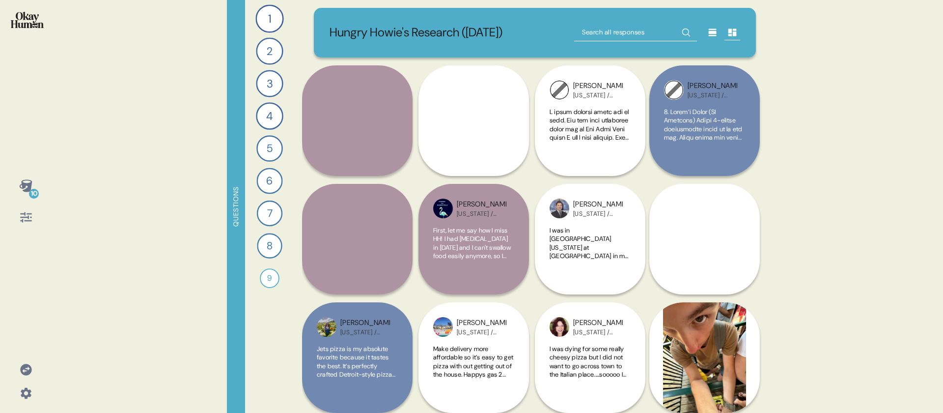
click at [13, 219] on div "10" at bounding box center [26, 201] width 36 height 55
click at [22, 216] on icon at bounding box center [26, 217] width 14 height 14
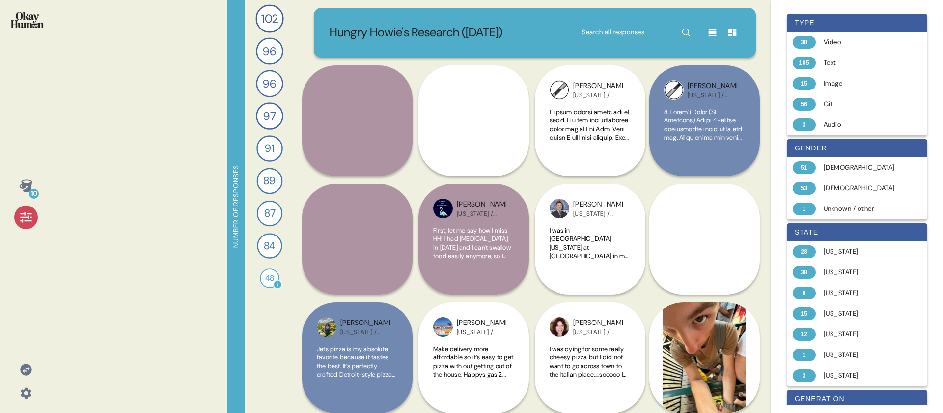
click at [266, 267] on div "48 Record a video where you take the CEO through your top suggestions for how H…" at bounding box center [270, 278] width 22 height 22
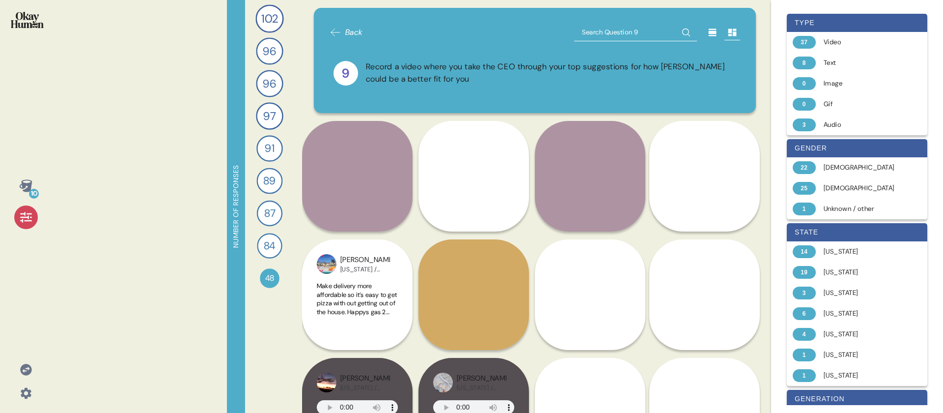
click at [28, 28] on div at bounding box center [26, 26] width 36 height 37
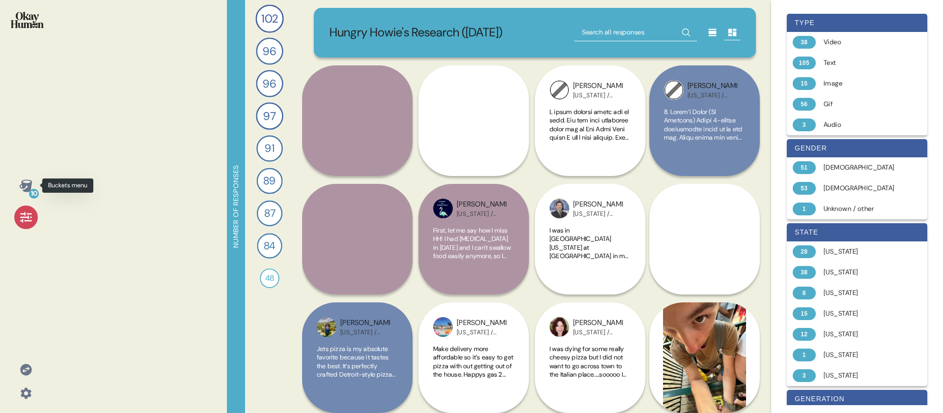
click at [28, 189] on icon at bounding box center [25, 185] width 13 height 12
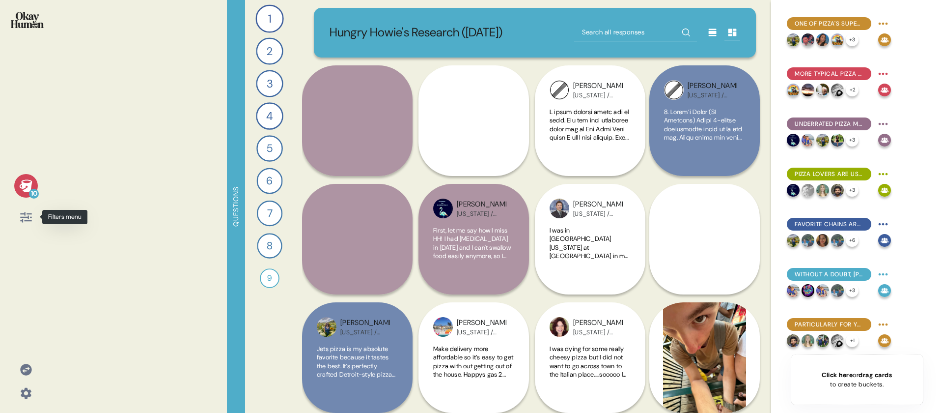
click at [24, 218] on icon at bounding box center [26, 217] width 14 height 14
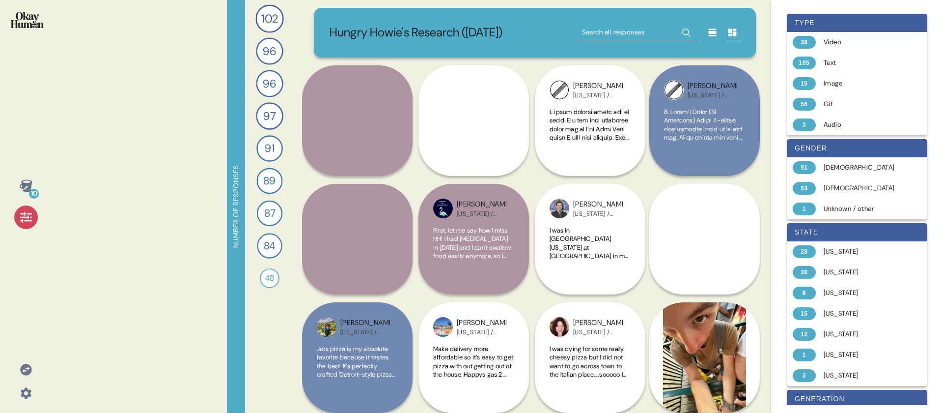
click at [32, 219] on div at bounding box center [26, 217] width 24 height 24
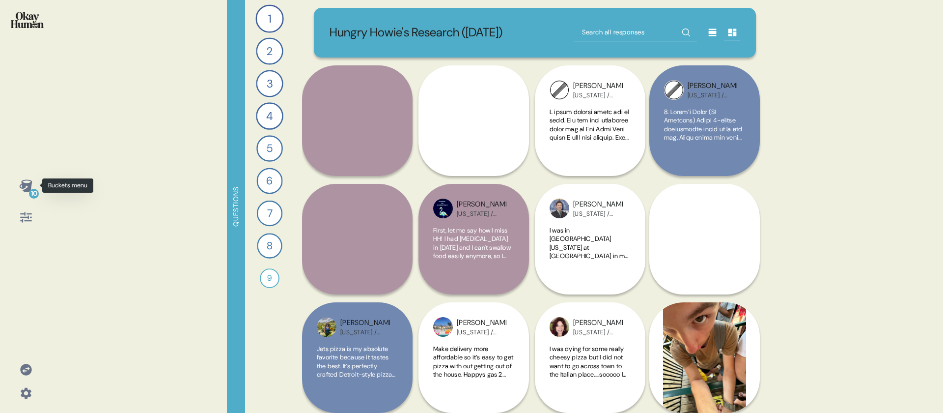
click at [29, 186] on icon at bounding box center [25, 185] width 13 height 12
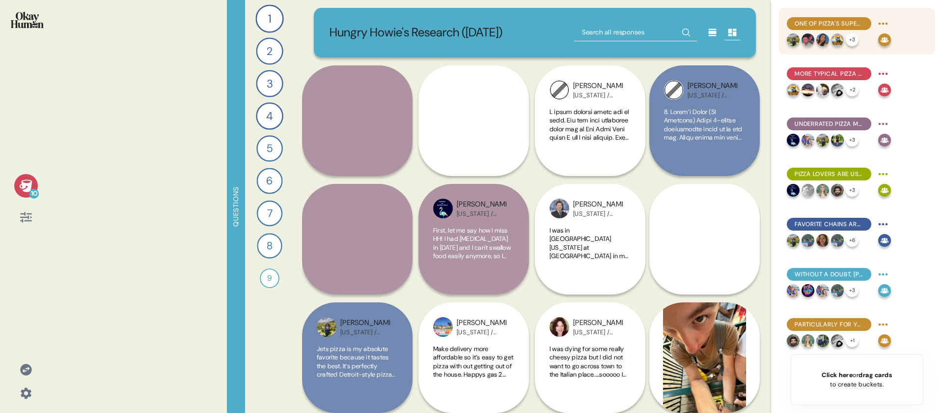
click at [818, 26] on span "One of pizza's superpowers is in facilitating celebrations, reunions, and night…" at bounding box center [829, 23] width 69 height 9
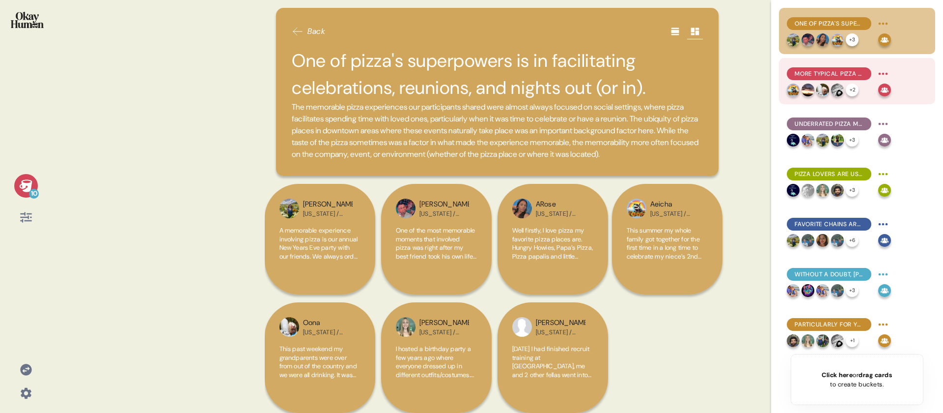
click at [818, 75] on span "More typical pizza moments stress pizza's multifaceted convenience." at bounding box center [829, 73] width 69 height 9
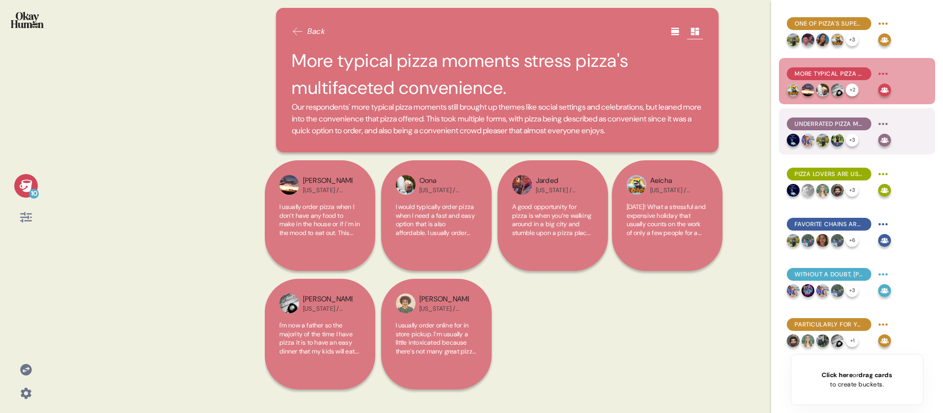
click at [826, 126] on span "Underrated pizza moments include leftover pizza, pizza on-the-go, and wedding p…" at bounding box center [829, 123] width 69 height 9
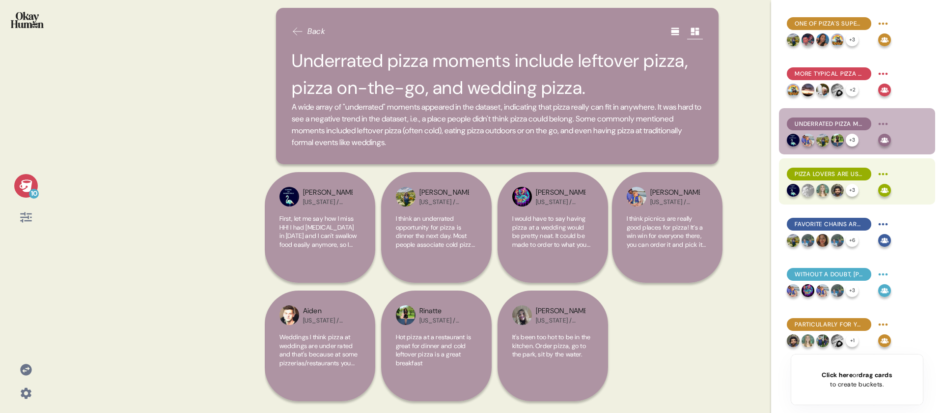
click at [822, 171] on span "Pizza lovers are usually excited to try something new, though this generally fo…" at bounding box center [829, 173] width 69 height 9
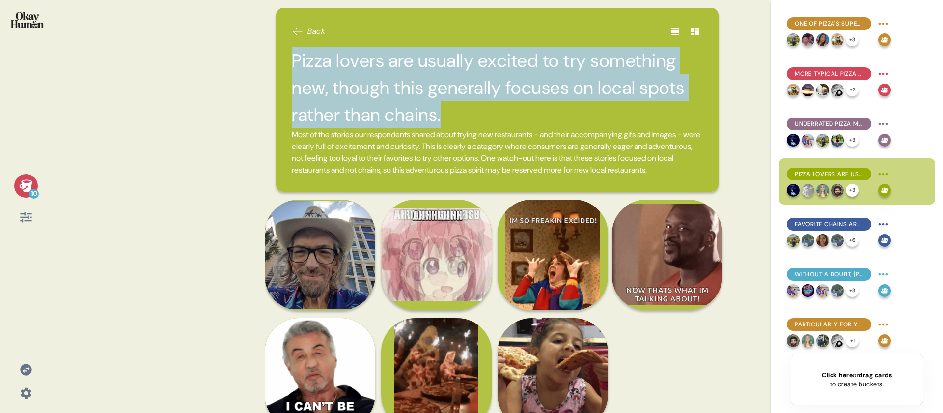
drag, startPoint x: 450, startPoint y: 117, endPoint x: 281, endPoint y: 65, distance: 176.4
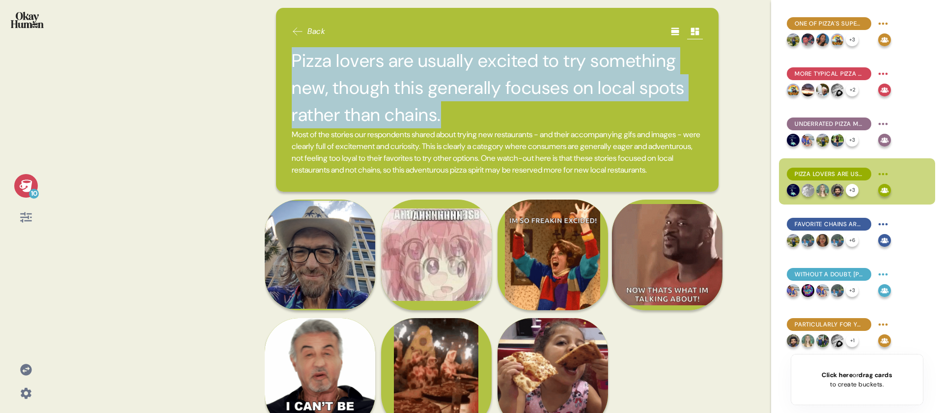
click at [281, 65] on div "Back Pizza lovers are usually excited to try something new, though this general…" at bounding box center [497, 100] width 443 height 184
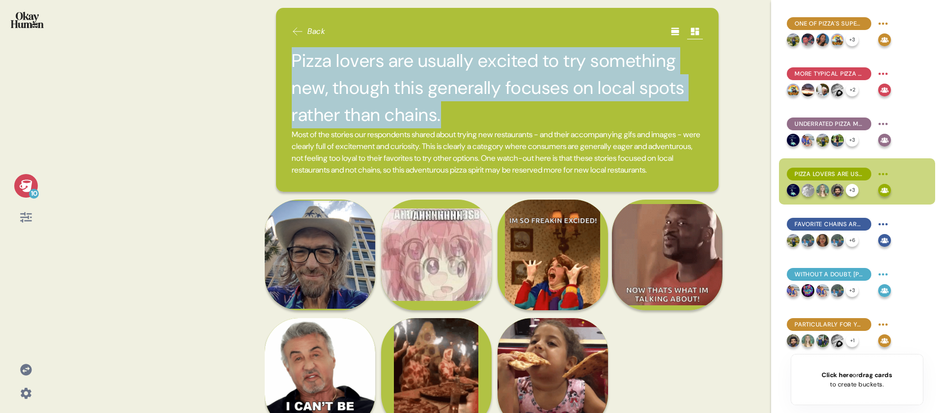
copy h2 "Pizza lovers are usually excited to try something new, though this generally fo…"
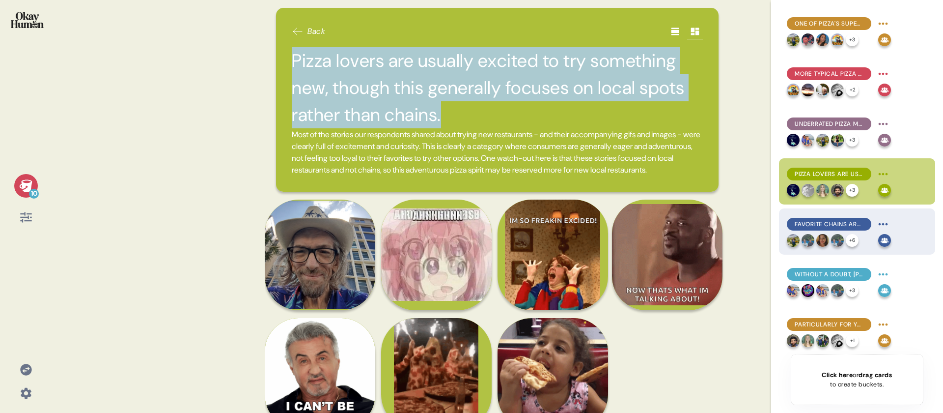
click at [831, 230] on div "Favorite chains are usually a matter of consistency or that one special option." at bounding box center [829, 224] width 84 height 13
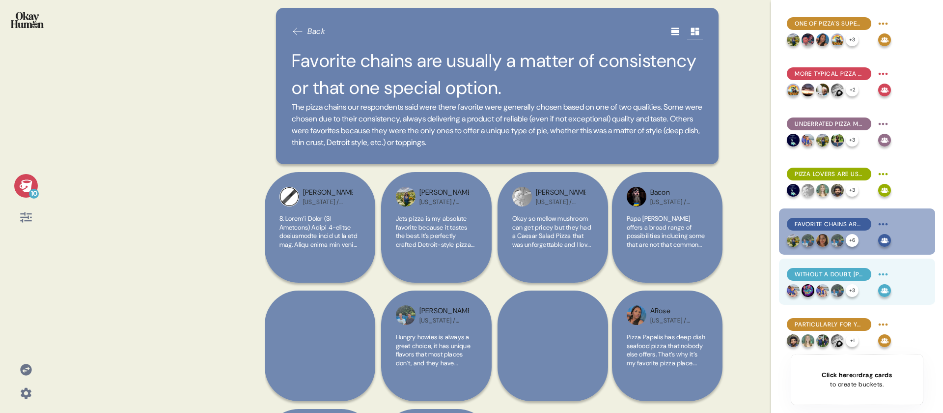
click at [829, 264] on div "Without a doubt, [PERSON_NAME] claim to fame is its flavored crust. + 3" at bounding box center [857, 281] width 156 height 46
click at [827, 269] on div "Without a doubt, [PERSON_NAME] claim to fame is its flavored crust." at bounding box center [829, 274] width 84 height 13
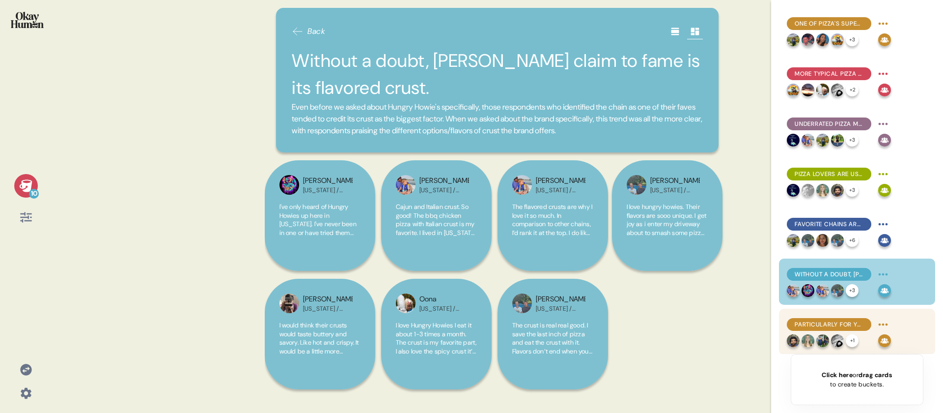
click at [832, 326] on span "Particularly for younger consumers, [PERSON_NAME] may be seen as a childhood or…" at bounding box center [829, 324] width 69 height 9
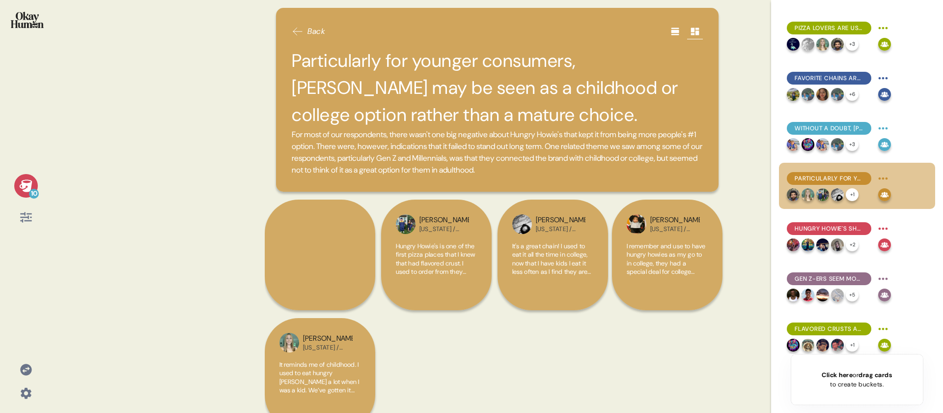
scroll to position [149, 0]
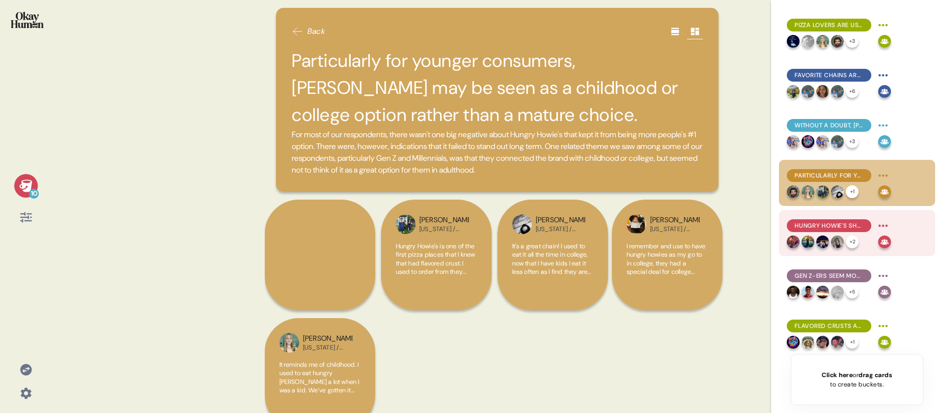
click at [824, 220] on div "Hungry Howie's should prioritize both quality and consistency." at bounding box center [829, 225] width 84 height 13
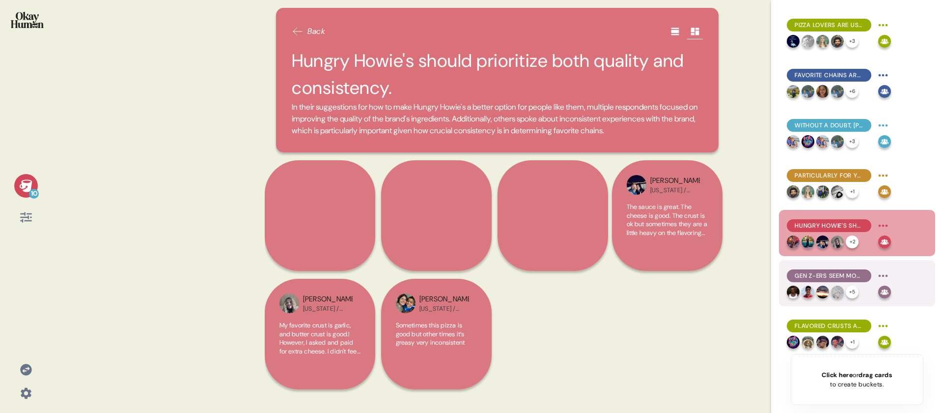
click at [821, 276] on span "Gen Z-ers seem more interested in specialty pies than flavored crust, and sugge…" at bounding box center [829, 275] width 69 height 9
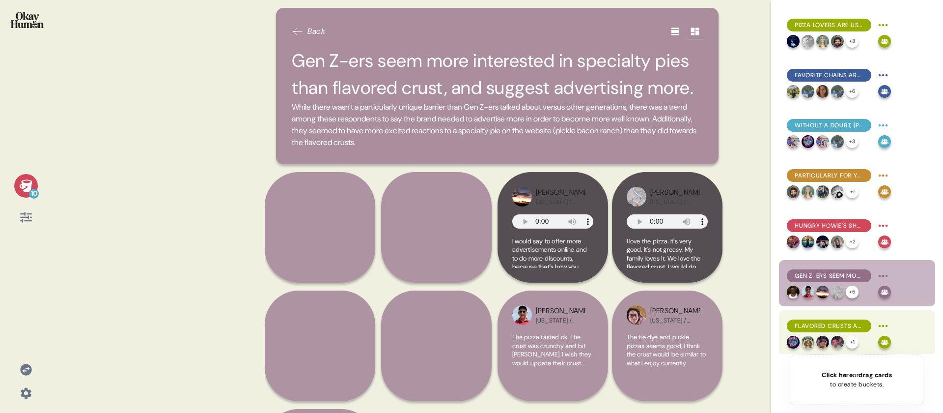
click at [809, 324] on span "Flavored crusts alone may not be enough to set Hungry Howie's apart." at bounding box center [829, 325] width 69 height 9
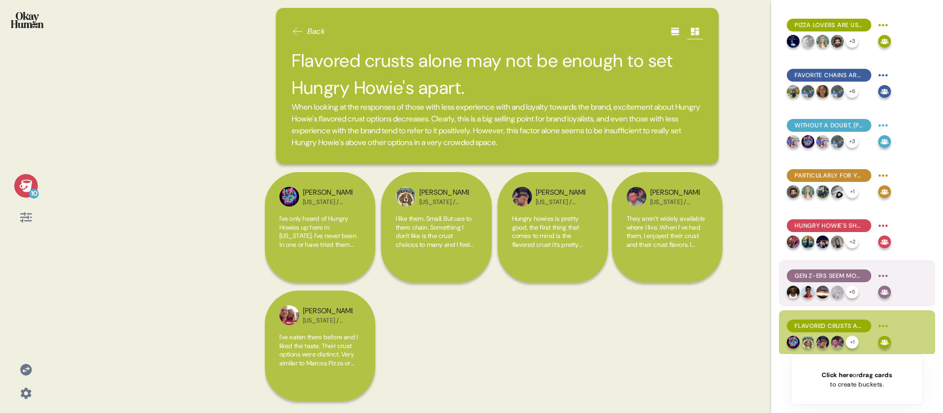
scroll to position [151, 0]
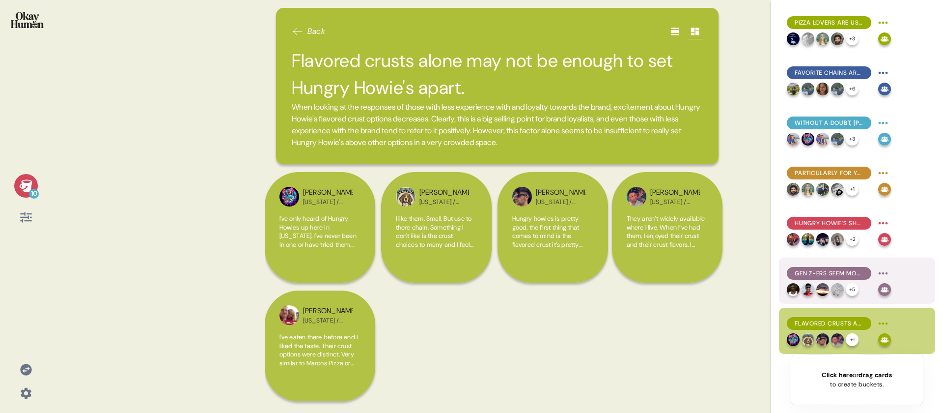
click at [819, 271] on span "Gen Z-ers seem more interested in specialty pies than flavored crust, and sugge…" at bounding box center [829, 273] width 69 height 9
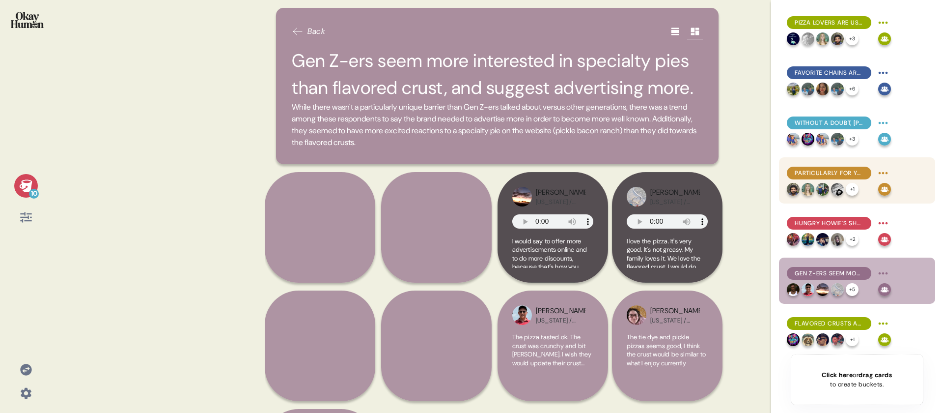
click at [842, 168] on span "Particularly for younger consumers, [PERSON_NAME] may be seen as a childhood or…" at bounding box center [829, 172] width 69 height 9
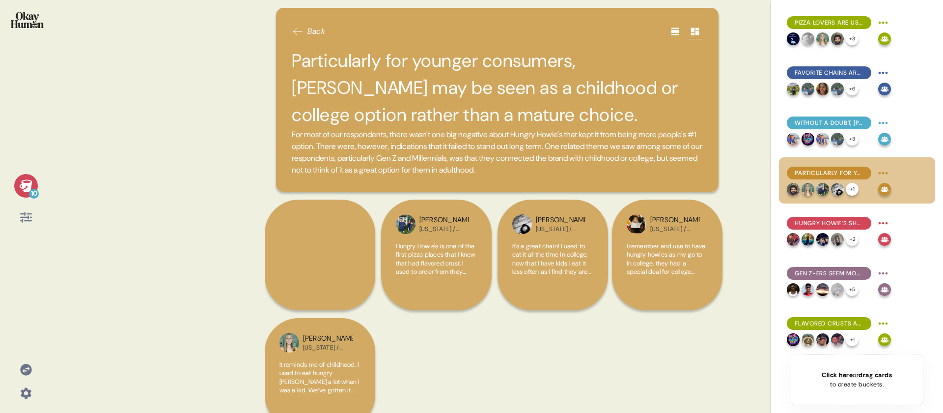
click at [472, 94] on h2 "Particularly for younger consumers, [PERSON_NAME] may be seen as a childhood or…" at bounding box center [497, 88] width 411 height 82
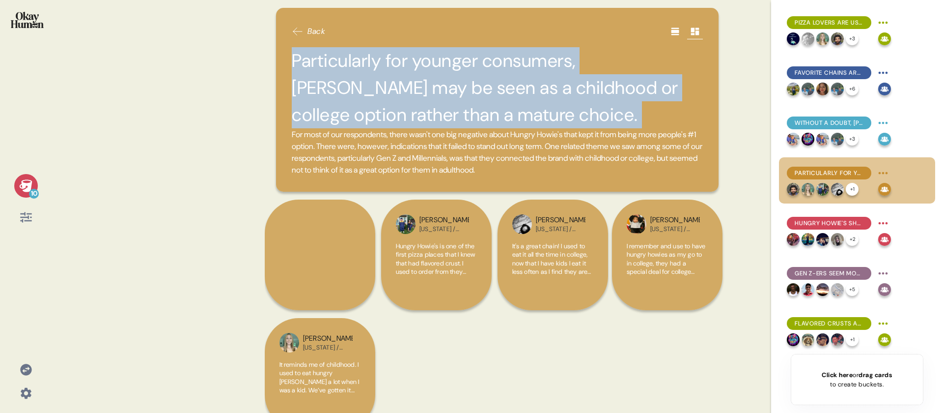
click at [472, 94] on h2 "Particularly for younger consumers, [PERSON_NAME] may be seen as a childhood or…" at bounding box center [497, 88] width 411 height 82
copy h2 "Particularly for younger consumers, [PERSON_NAME] may be seen as a childhood or…"
